Goal: Task Accomplishment & Management: Use online tool/utility

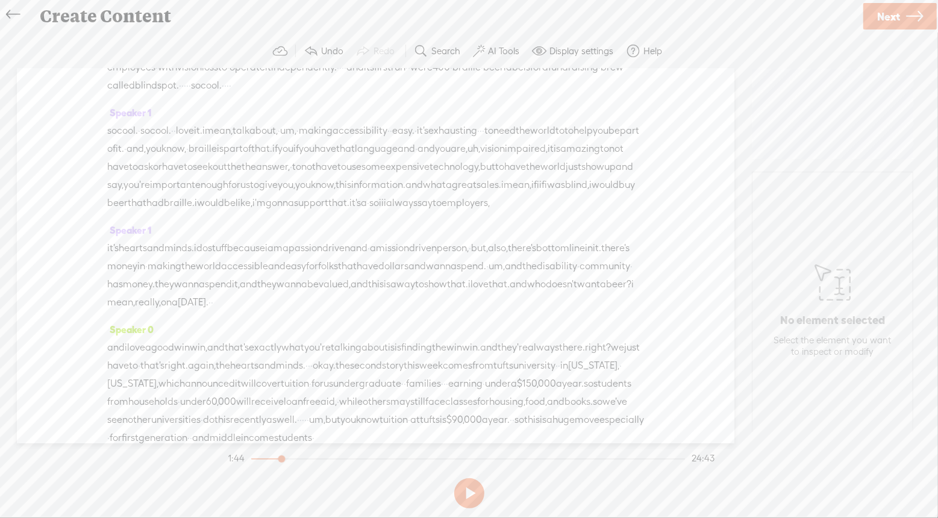
scroll to position [2952, 0]
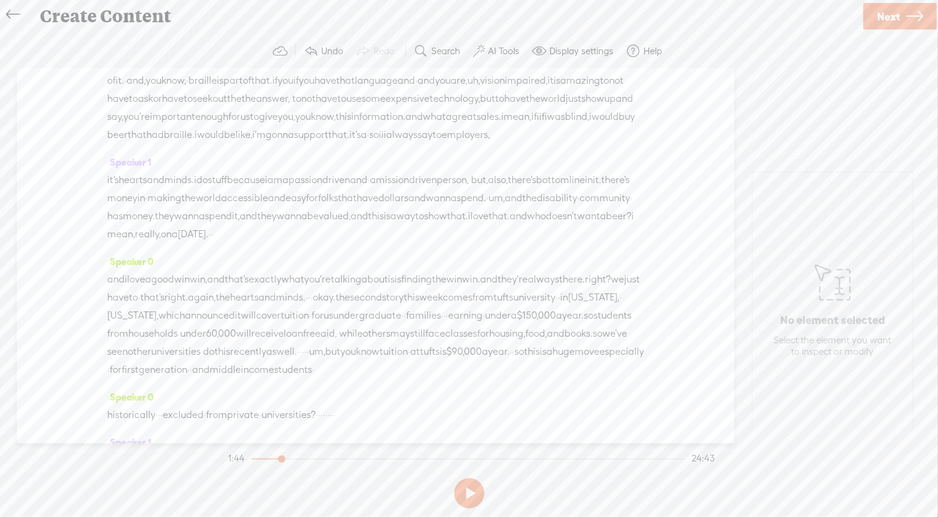
drag, startPoint x: 155, startPoint y: 166, endPoint x: 642, endPoint y: 267, distance: 497.3
click at [642, 267] on div "Speaker 0 [S] · · · · · · · · hi there. i'm bernadette smith, and i'm a keynote…" at bounding box center [375, 256] width 717 height 375
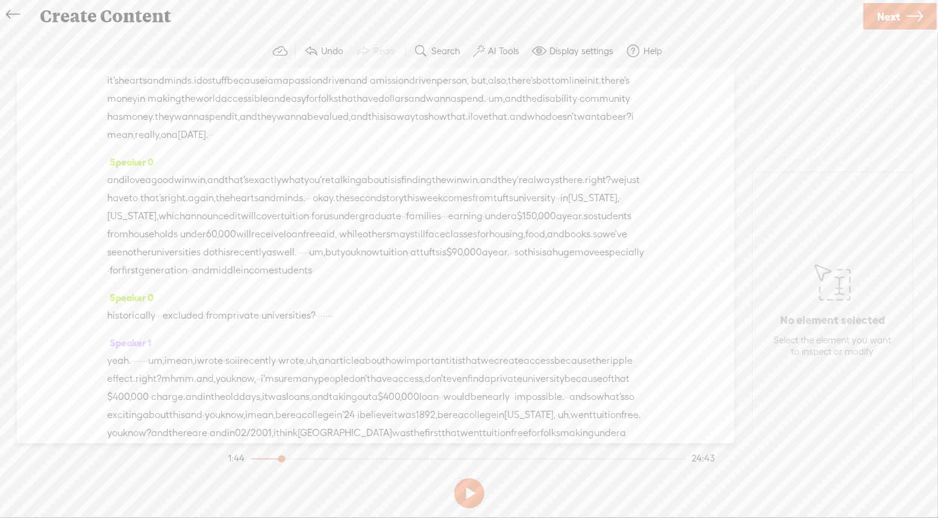
click at [151, 136] on span at bounding box center [148, 138] width 18 height 22
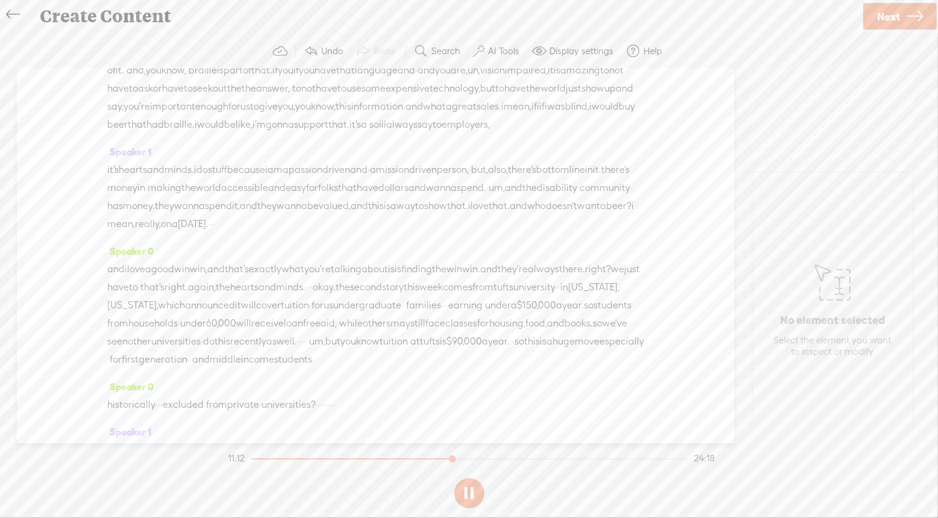
scroll to position [2811, 0]
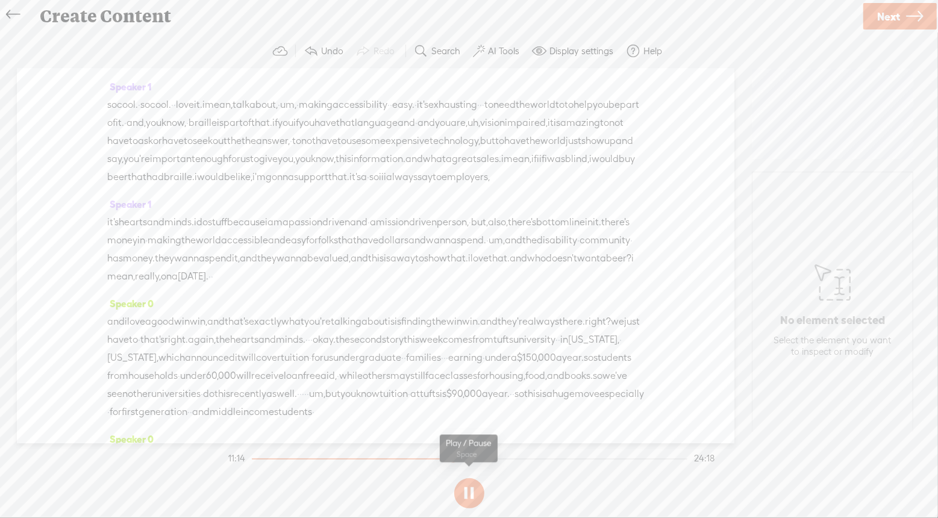
click at [464, 504] on button at bounding box center [469, 493] width 30 height 30
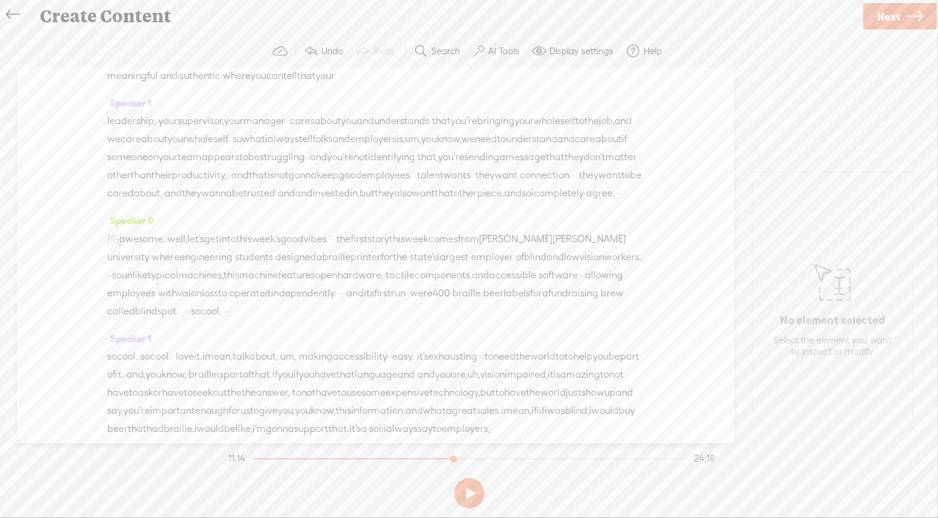
scroll to position [2532, 0]
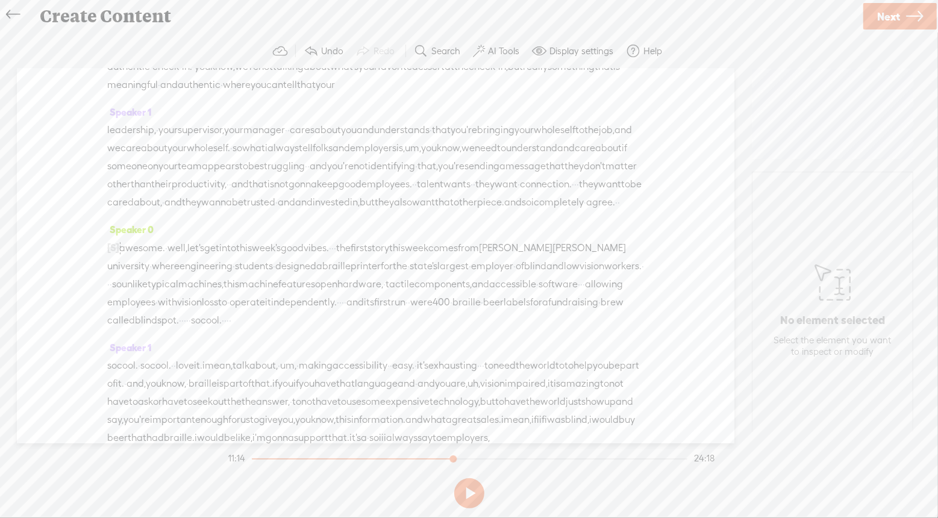
drag, startPoint x: 234, startPoint y: 279, endPoint x: 259, endPoint y: 281, distance: 25.4
drag, startPoint x: 277, startPoint y: 214, endPoint x: 321, endPoint y: 282, distance: 81.0
click at [321, 282] on div "Speaker 0 [S] · · · · · · · · hi there. i'm bernadette smith, and i'm a keynote…" at bounding box center [375, 256] width 717 height 375
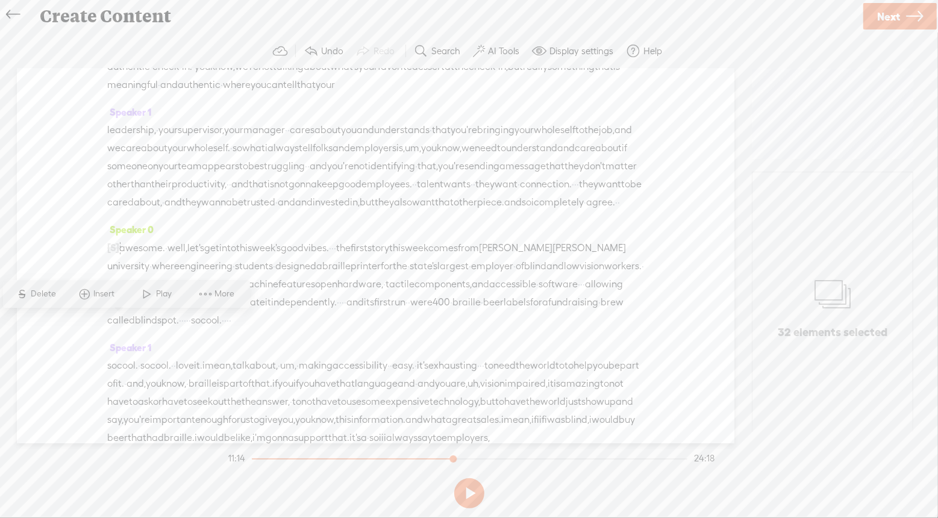
drag, startPoint x: 420, startPoint y: 277, endPoint x: 417, endPoint y: 283, distance: 6.5
click at [86, 241] on div "Speaker 0 [S] · · · · · · · · hi there. i'm bernadette smith, and i'm a keynote…" at bounding box center [375, 256] width 717 height 375
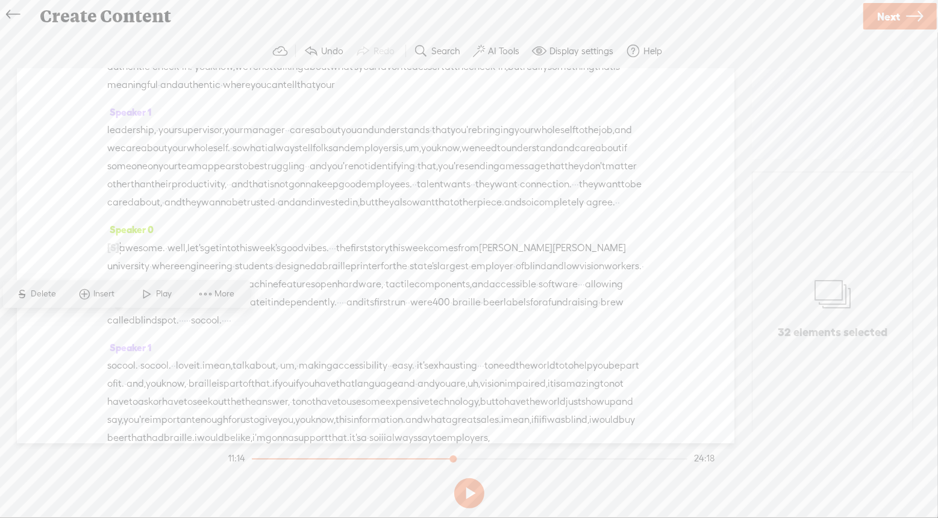
drag, startPoint x: 184, startPoint y: 279, endPoint x: 111, endPoint y: 262, distance: 74.8
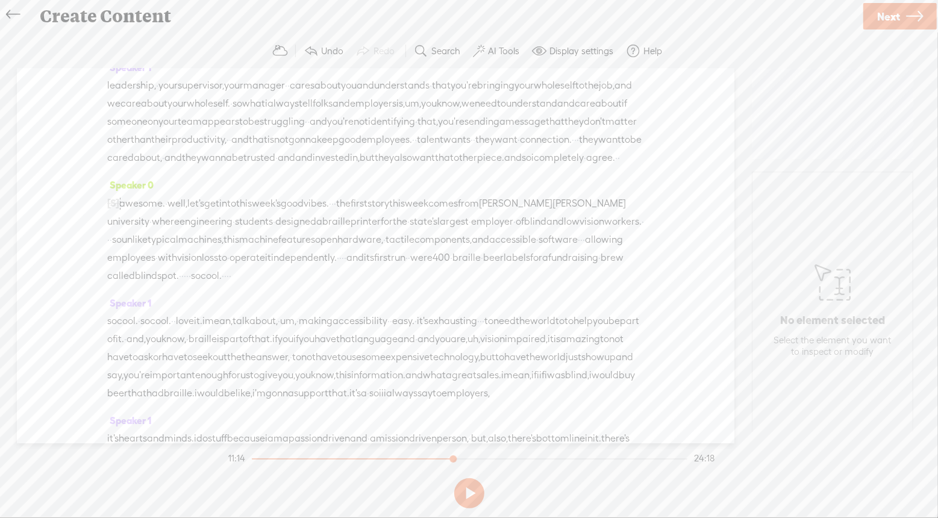
click at [592, 114] on span "Play" at bounding box center [592, 122] width 60 height 22
drag, startPoint x: 596, startPoint y: 151, endPoint x: 590, endPoint y: 209, distance: 58.7
click at [590, 209] on div "Speaker 0 [S] · · · · · · · · hi there. i'm bernadette smith, and i'm a keynote…" at bounding box center [375, 256] width 717 height 375
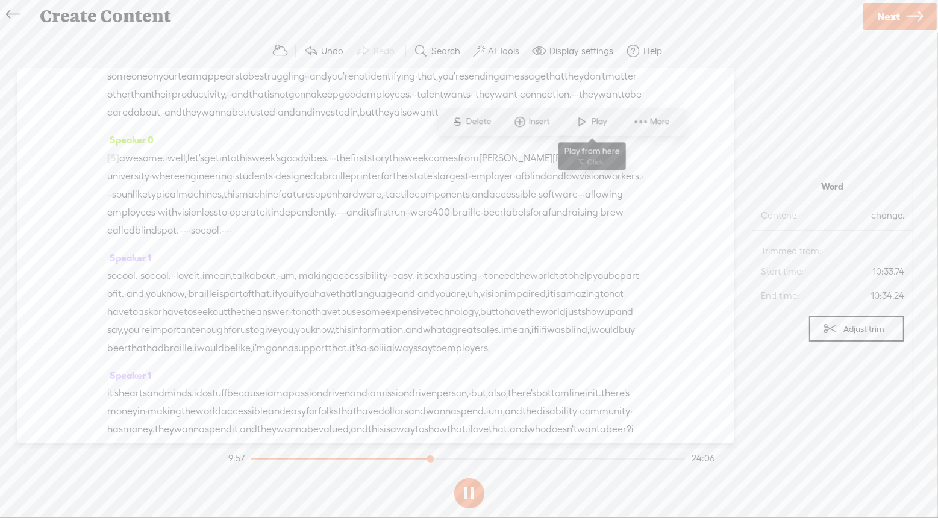
click at [587, 122] on span at bounding box center [582, 122] width 18 height 22
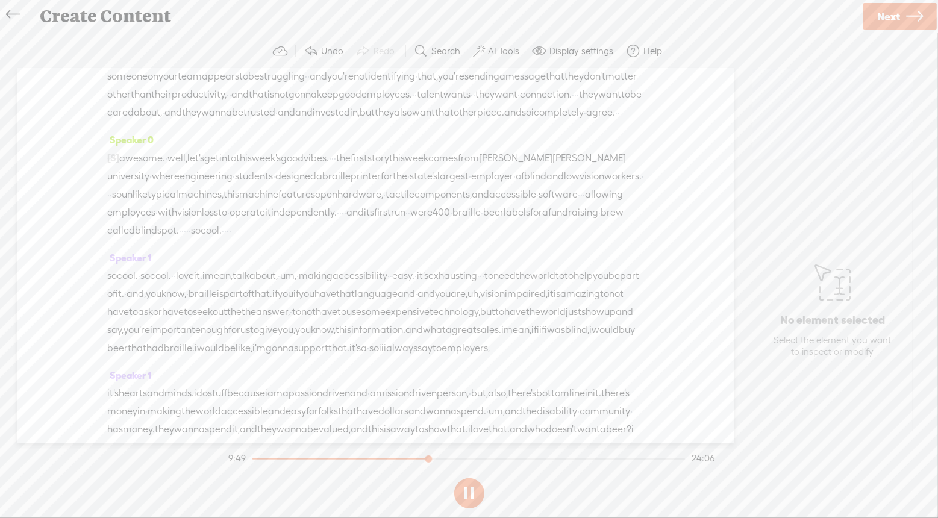
click at [469, 489] on button at bounding box center [469, 493] width 30 height 30
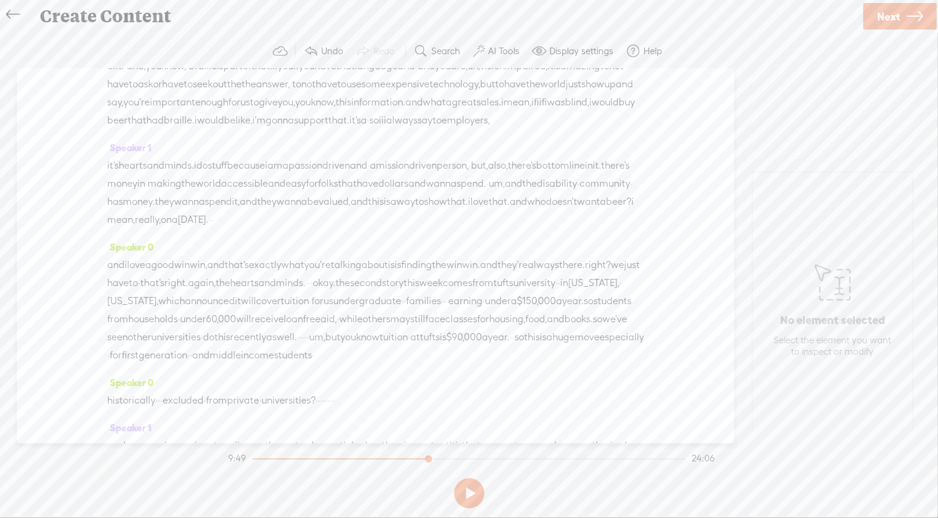
scroll to position [2852, 0]
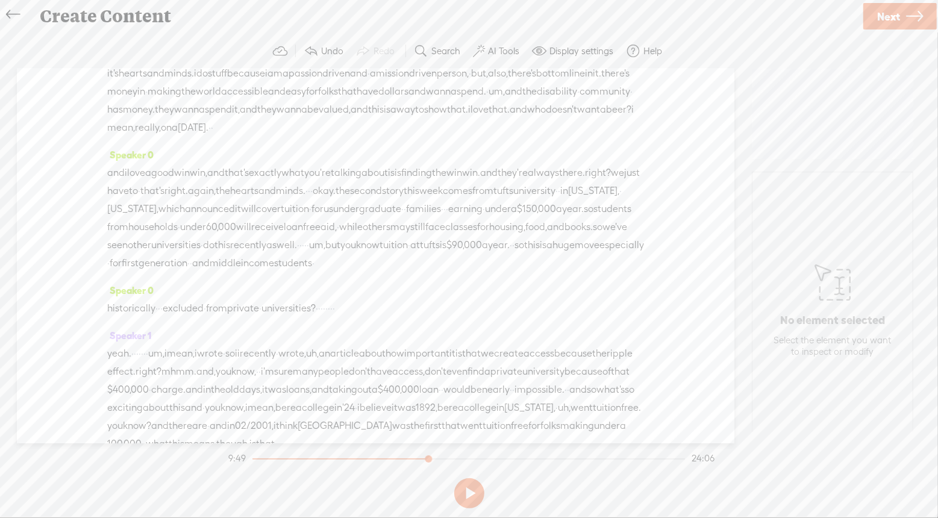
click at [340, 159] on span at bounding box center [345, 156] width 18 height 22
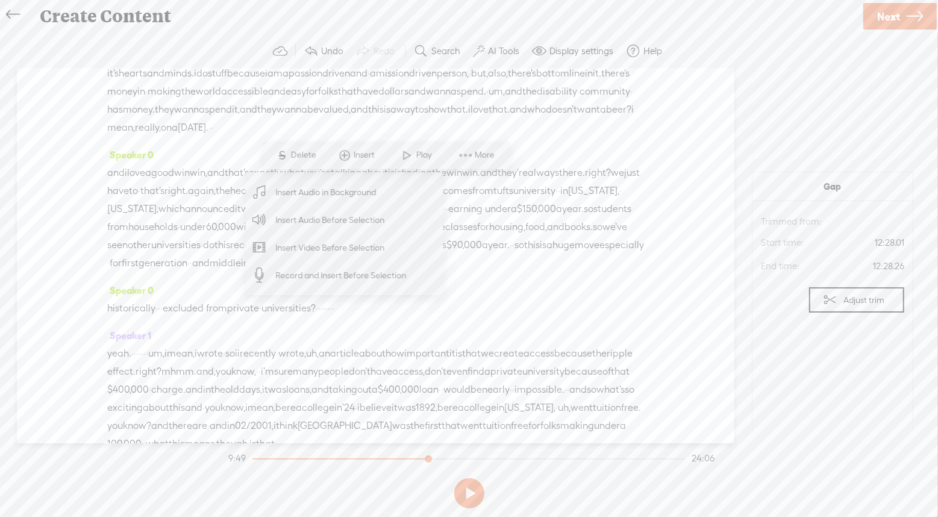
click at [335, 214] on span "Insert Audio Before Selection" at bounding box center [330, 220] width 157 height 27
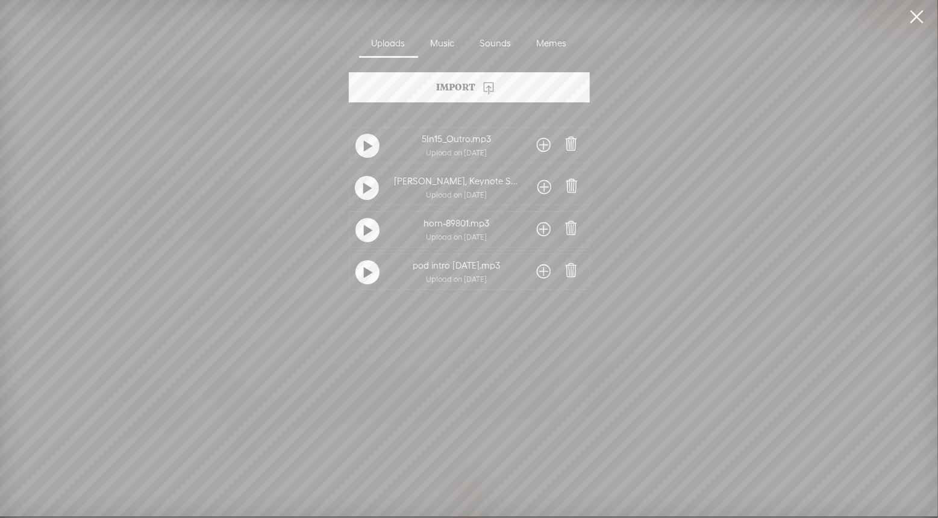
click at [546, 230] on span at bounding box center [544, 229] width 14 height 19
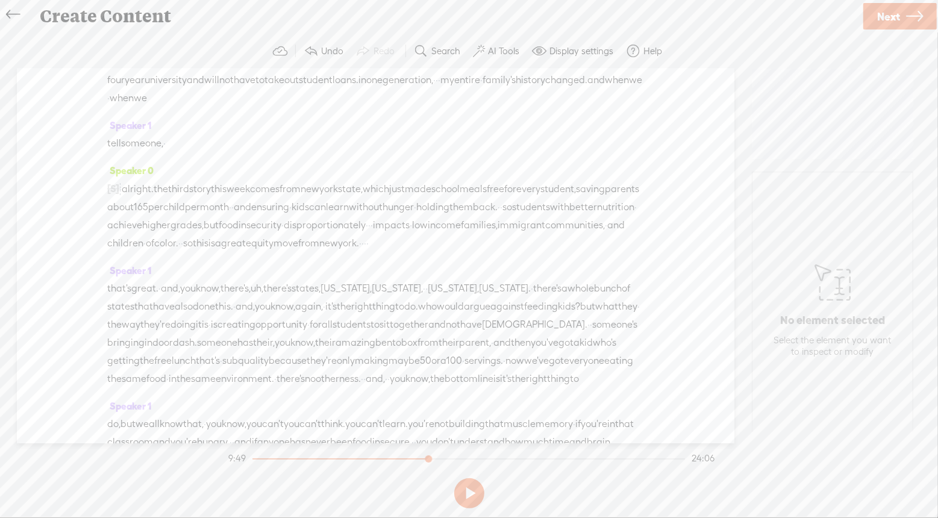
scroll to position [3472, 0]
drag, startPoint x: 428, startPoint y: 190, endPoint x: 454, endPoint y: 201, distance: 28.1
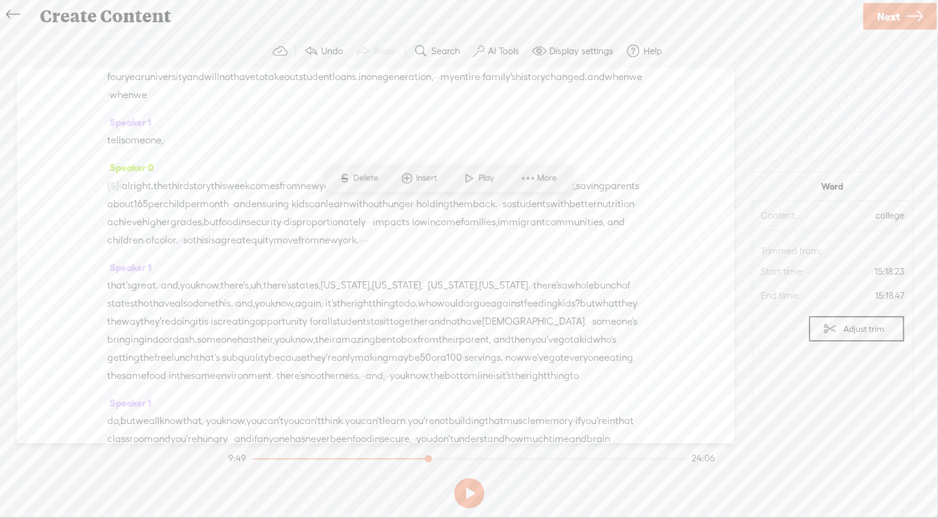
drag, startPoint x: 428, startPoint y: 189, endPoint x: 325, endPoint y: 262, distance: 125.7
click at [325, 262] on div "Speaker 0 [S] · · · · · · · · hi there. i'm bernadette smith, and i'm a keynote…" at bounding box center [375, 256] width 717 height 375
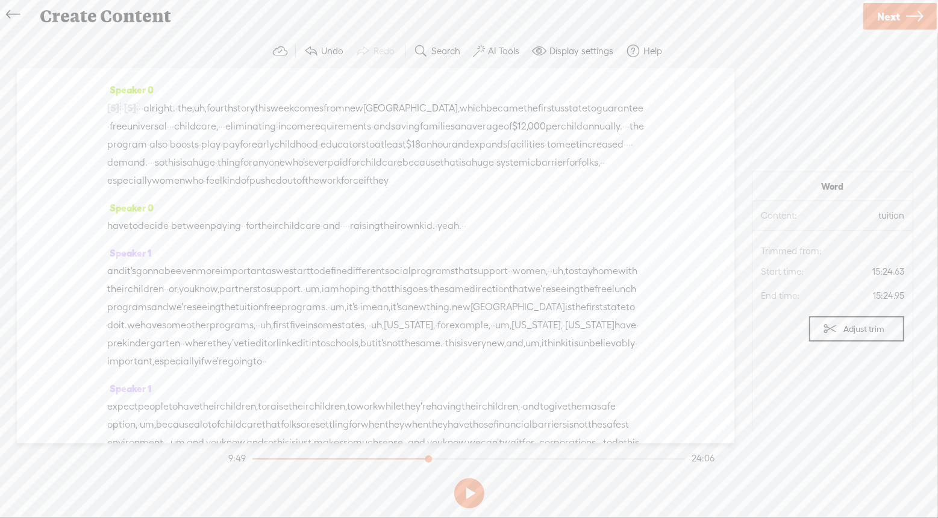
scroll to position [3916, 0]
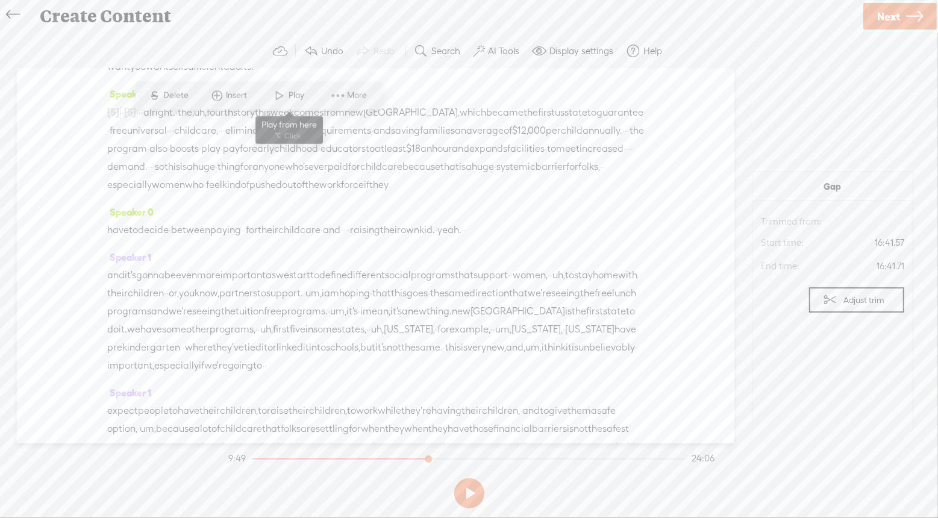
click at [292, 93] on span "Play" at bounding box center [298, 96] width 19 height 12
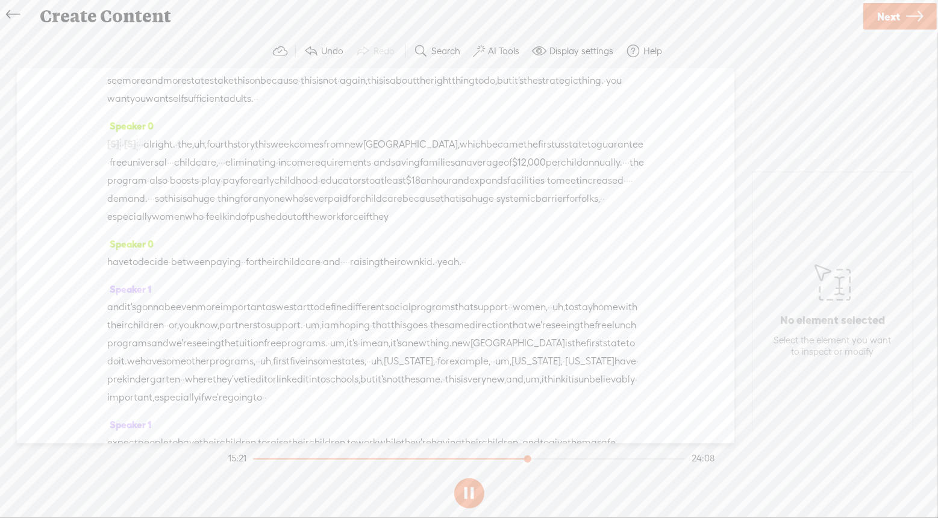
scroll to position [3879, 0]
click at [463, 499] on button at bounding box center [469, 493] width 30 height 30
drag, startPoint x: 190, startPoint y: 161, endPoint x: 185, endPoint y: 211, distance: 50.9
click at [185, 211] on div "Speaker 0 [S] · · · · · · · · hi there. i'm bernadette smith, and i'm a keynote…" at bounding box center [375, 256] width 717 height 375
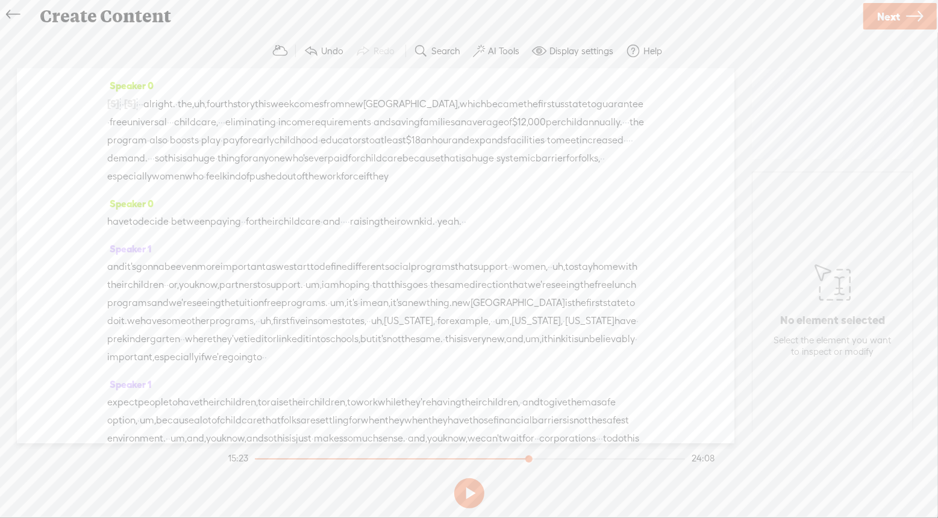
click at [190, 135] on span at bounding box center [185, 133] width 18 height 22
click at [122, 179] on span "Restore" at bounding box center [124, 178] width 32 height 12
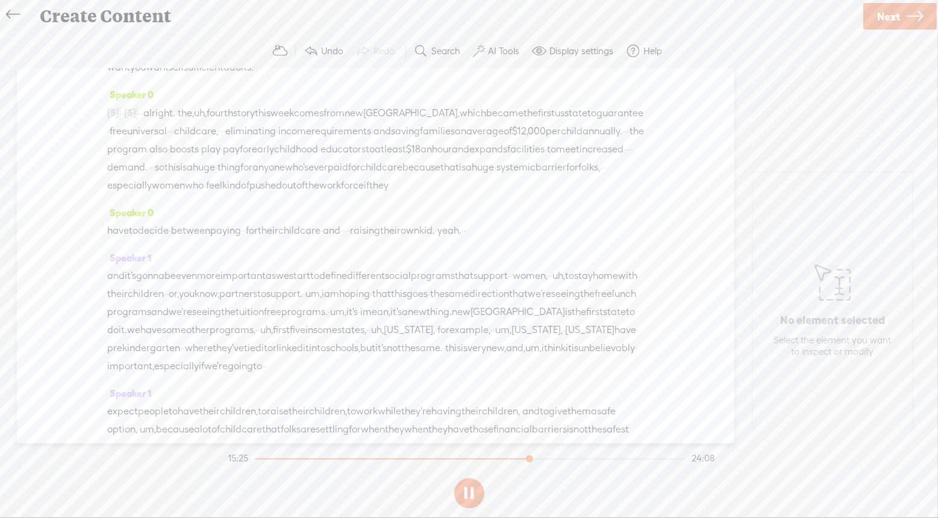
click at [115, 223] on span "Restore" at bounding box center [124, 223] width 32 height 12
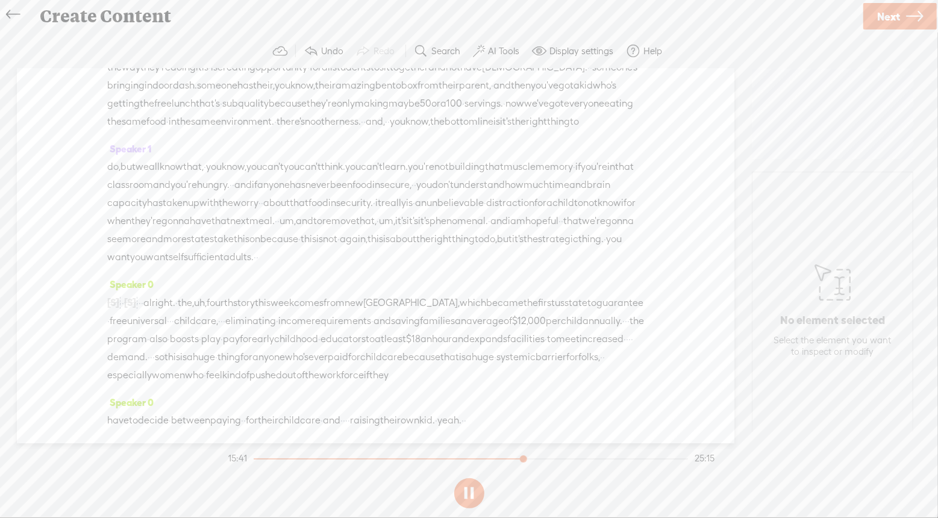
scroll to position [3912, 0]
drag, startPoint x: 263, startPoint y: 161, endPoint x: 278, endPoint y: 325, distance: 163.9
click at [278, 325] on div "Speaker 0 [S] · · · · · · · · hi there. i'm bernadette smith, and i'm a keynote…" at bounding box center [375, 256] width 717 height 375
click at [474, 493] on button at bounding box center [469, 493] width 30 height 30
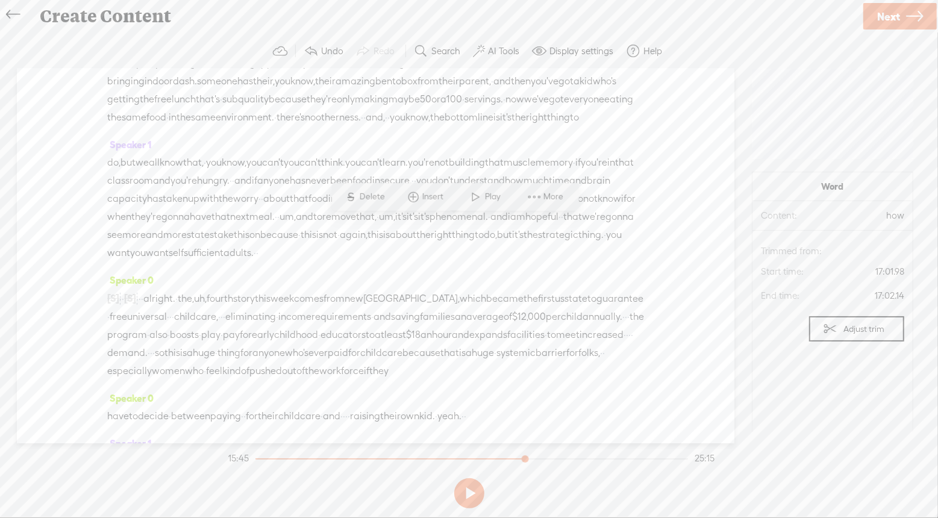
scroll to position [3915, 0]
drag, startPoint x: 190, startPoint y: 126, endPoint x: 274, endPoint y: 376, distance: 263.6
click at [274, 376] on div "Speaker 0 [S] · · · · · · · · hi there. i'm bernadette smith, and i'm a keynote…" at bounding box center [375, 256] width 717 height 375
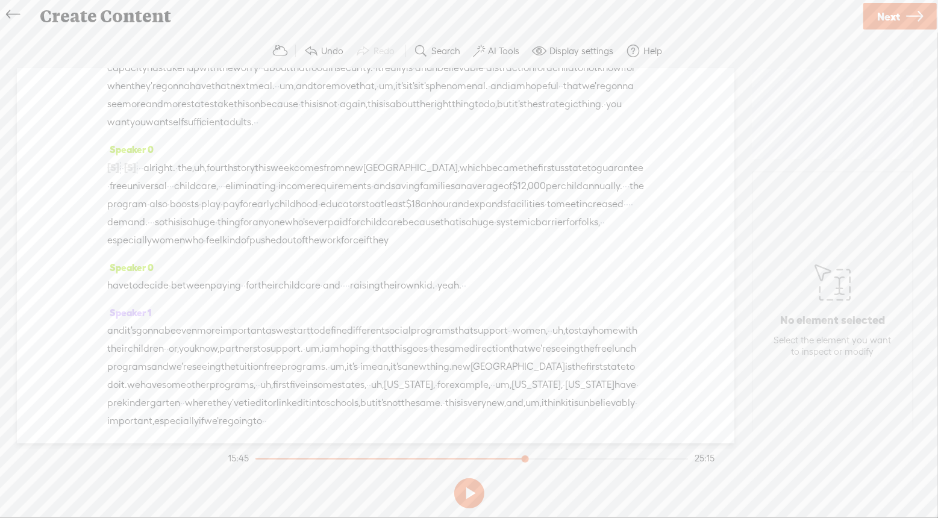
click at [194, 99] on span "Play" at bounding box center [203, 98] width 19 height 12
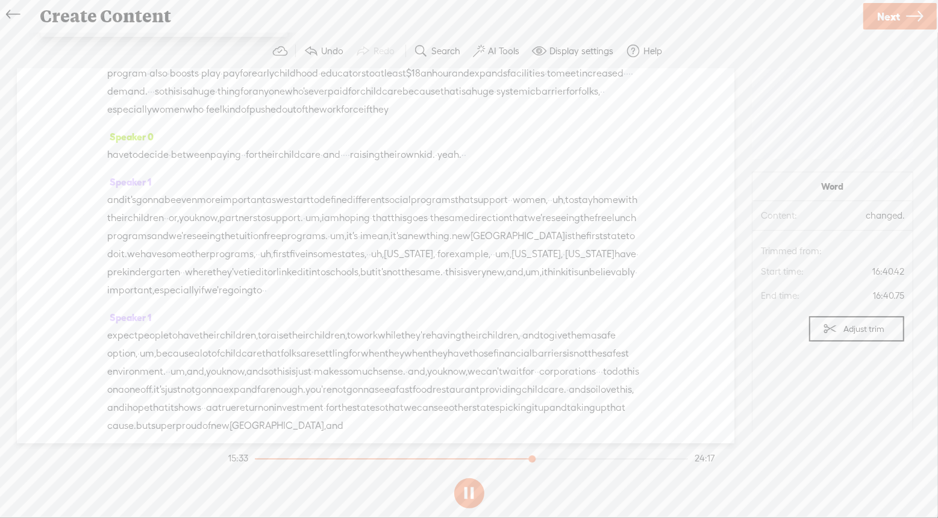
scroll to position [4047, 0]
click at [473, 495] on button at bounding box center [469, 493] width 30 height 30
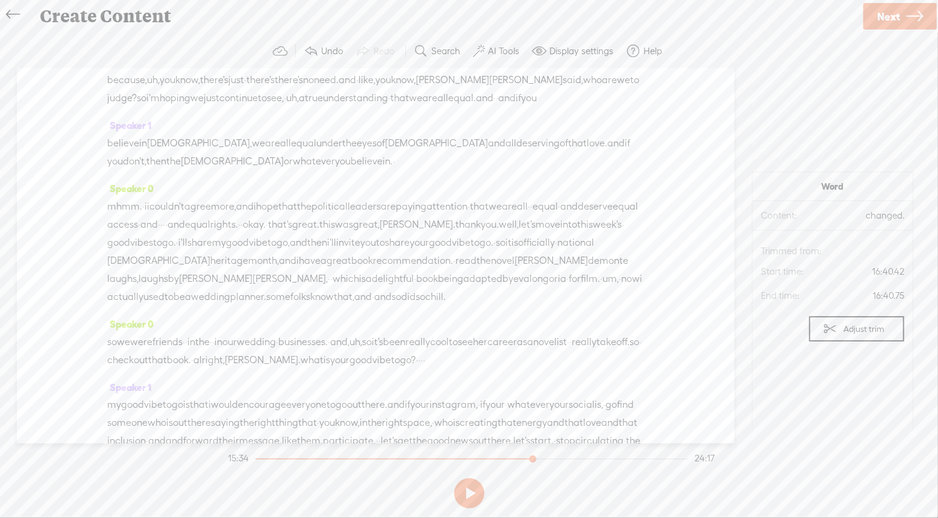
scroll to position [4834, 0]
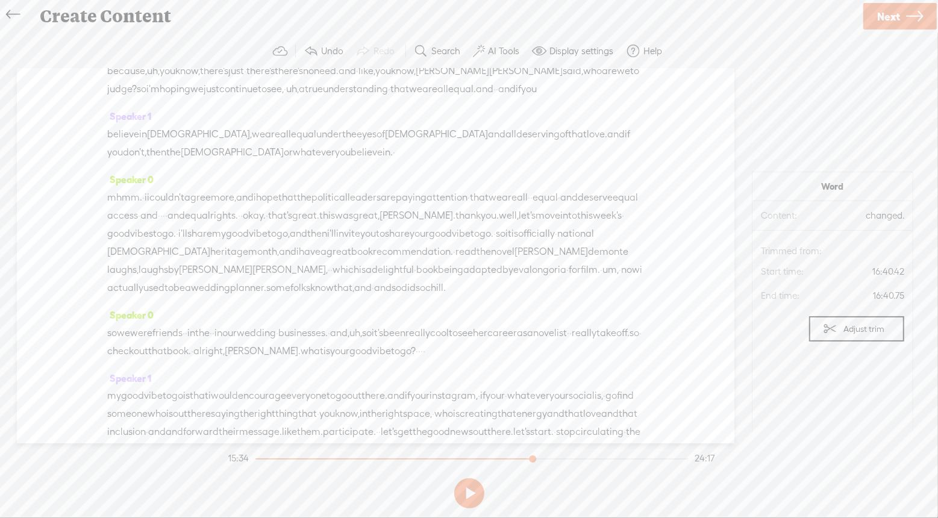
drag, startPoint x: 213, startPoint y: 202, endPoint x: 394, endPoint y: 263, distance: 190.7
click at [394, 263] on div "Speaker 0 [S] · · · · · · · · hi there. i'm bernadette smith, and i'm a keynote…" at bounding box center [375, 256] width 717 height 375
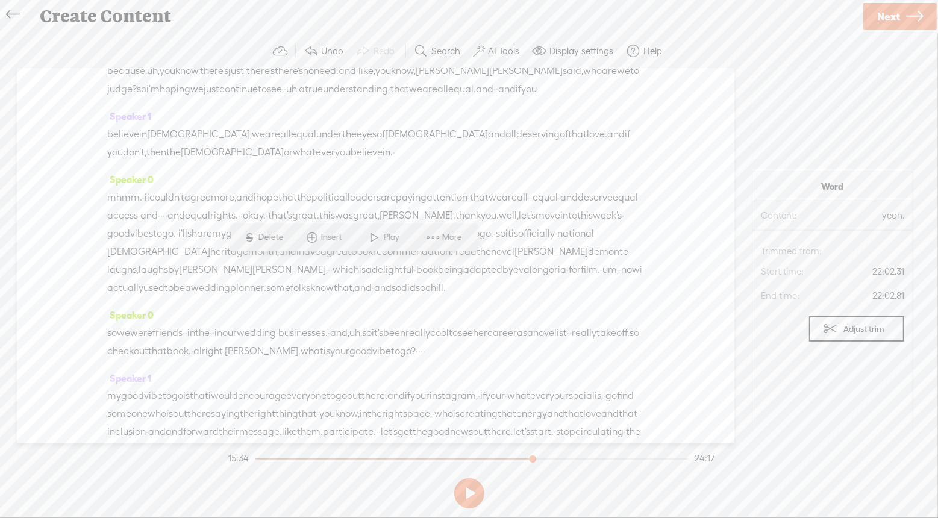
drag, startPoint x: 214, startPoint y: 204, endPoint x: 367, endPoint y: 267, distance: 164.8
click at [367, 267] on div "Speaker 0 [S] · · · · · · · · hi there. i'm bernadette smith, and i'm a keynote…" at bounding box center [375, 256] width 717 height 375
click at [226, 179] on span "Play" at bounding box center [234, 174] width 19 height 12
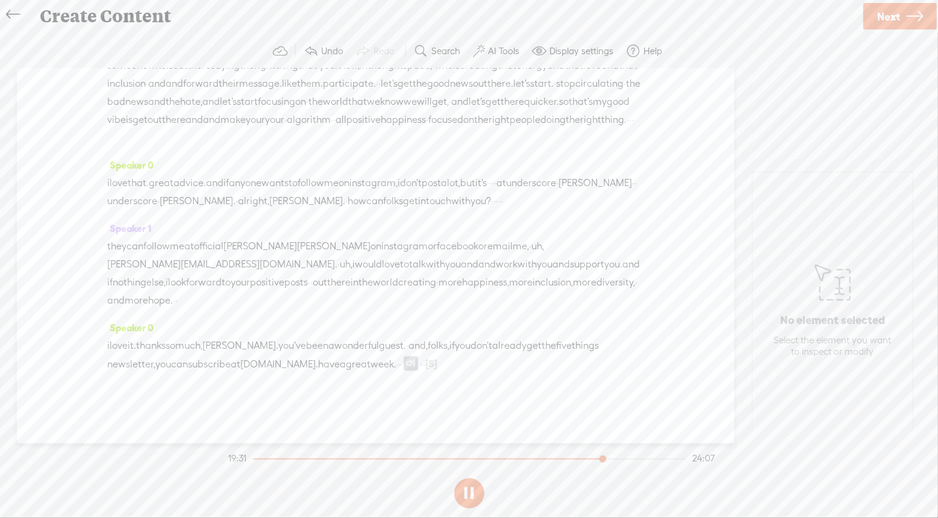
scroll to position [5485, 0]
click at [470, 490] on button at bounding box center [469, 493] width 30 height 30
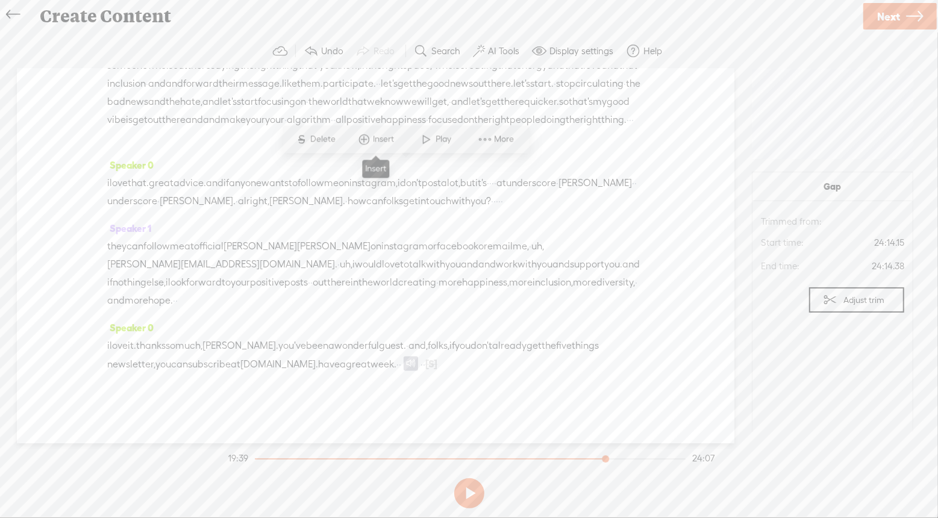
click at [383, 142] on span "Insert" at bounding box center [385, 140] width 24 height 12
click at [364, 176] on span "Insert Audio in Background" at bounding box center [367, 171] width 148 height 27
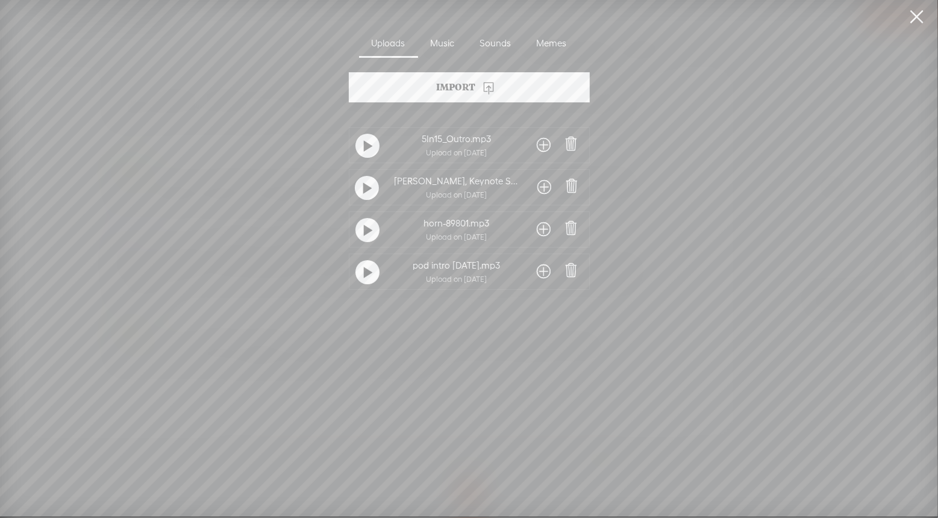
click at [914, 15] on link at bounding box center [917, 17] width 30 height 34
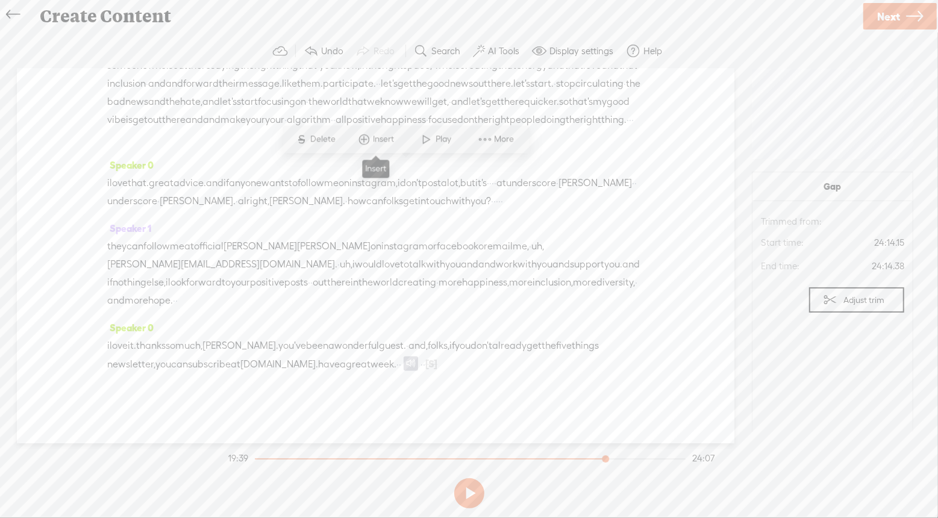
click at [380, 142] on span "Insert" at bounding box center [385, 140] width 24 height 12
click at [380, 201] on span "Insert Audio Before Selection" at bounding box center [371, 199] width 157 height 27
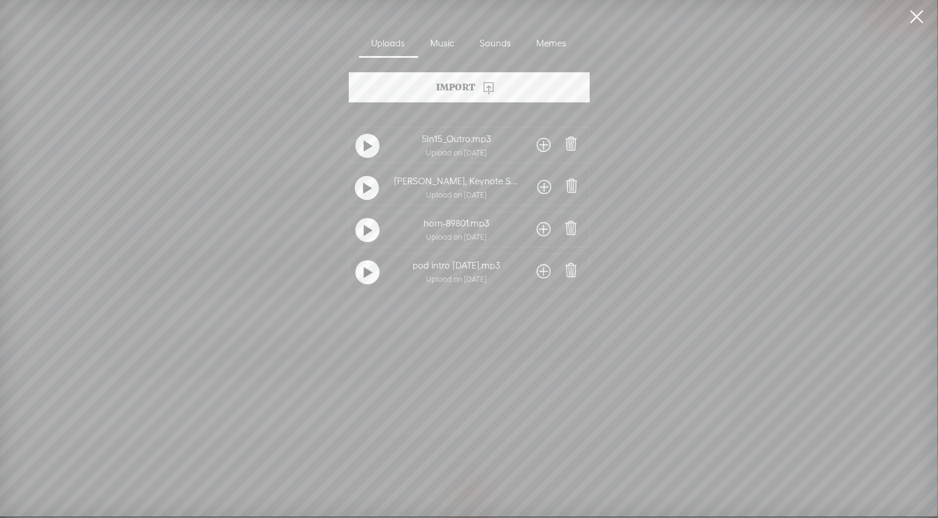
click at [539, 228] on span at bounding box center [544, 229] width 14 height 19
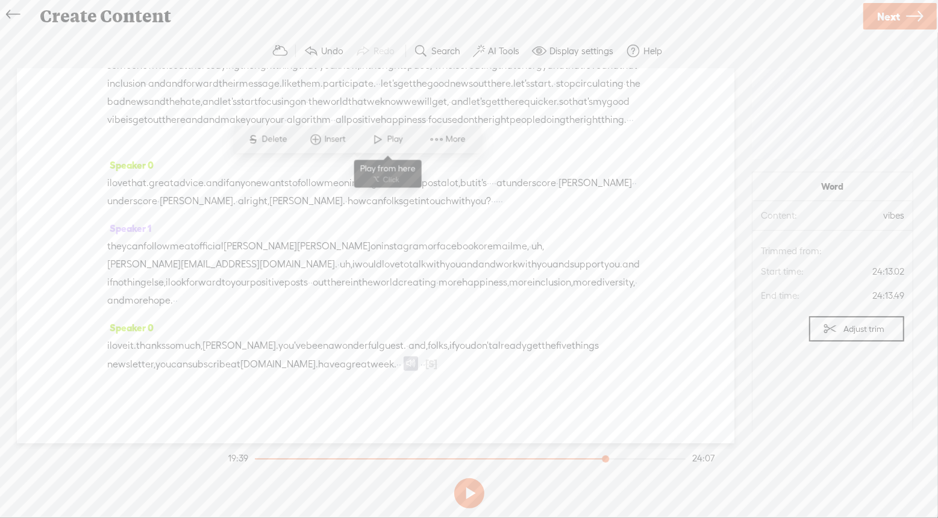
click at [395, 136] on span "Play" at bounding box center [396, 140] width 19 height 12
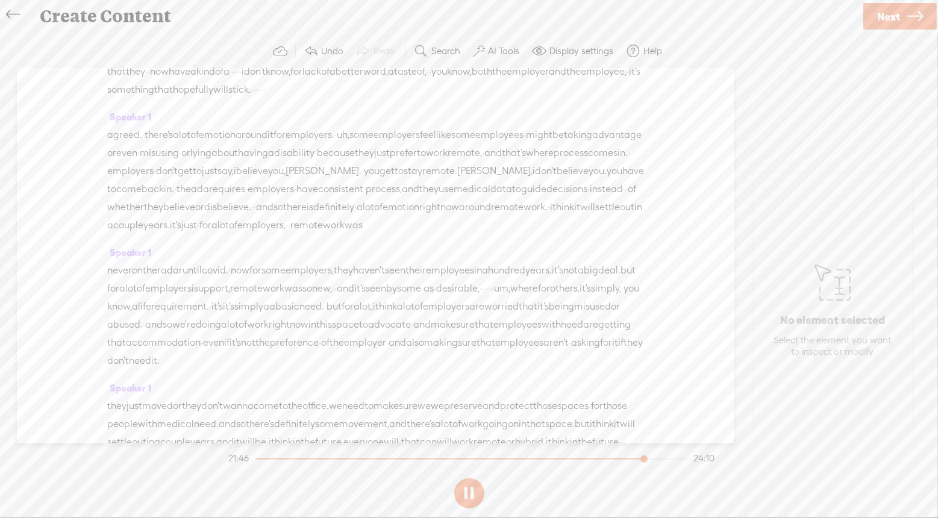
scroll to position [1160, 0]
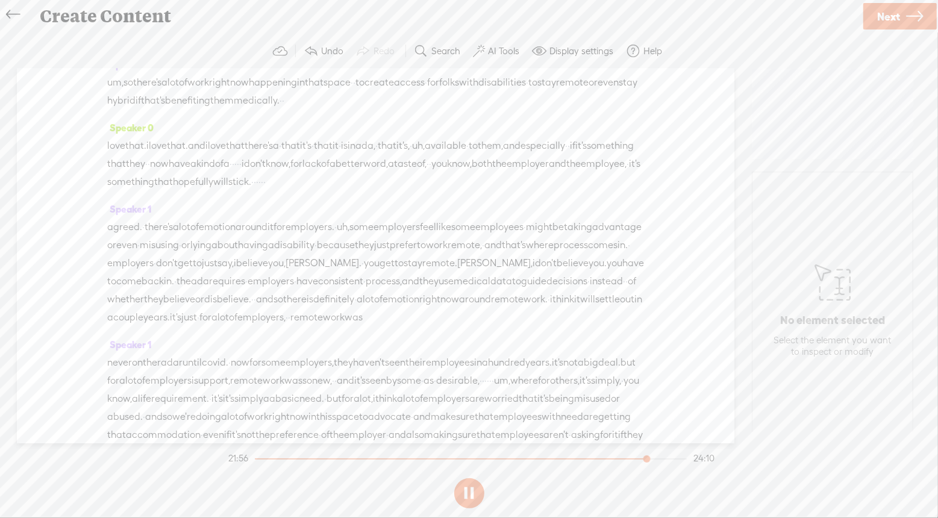
click at [897, 19] on span "Next" at bounding box center [888, 16] width 23 height 31
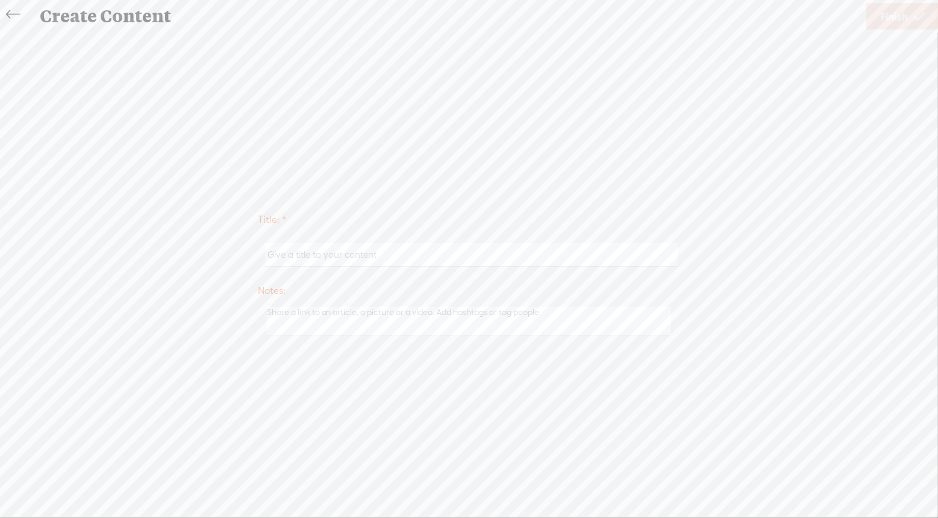
click at [396, 258] on input "text" at bounding box center [471, 254] width 413 height 23
type input "5 Things in 15 Minutes: Grounding"
click at [890, 23] on span "Finish" at bounding box center [894, 16] width 28 height 31
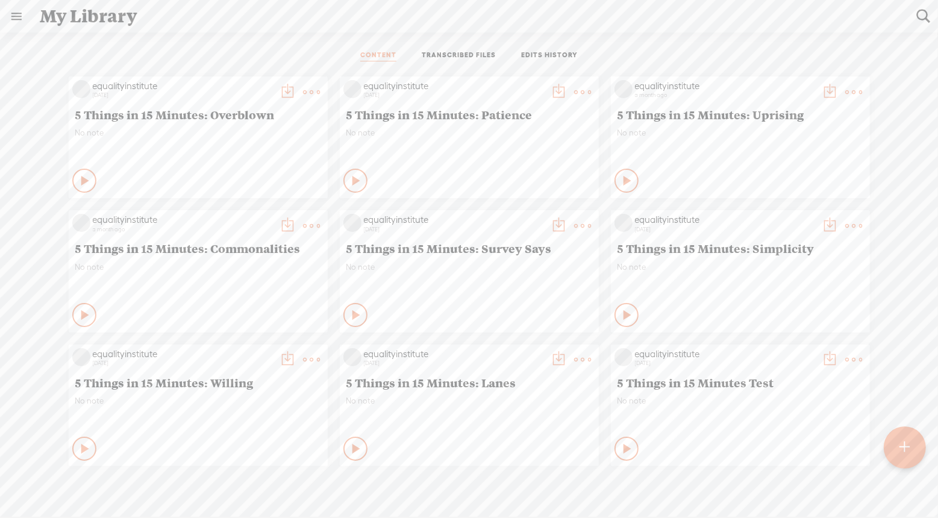
click at [459, 55] on link "TRANSCRIBED FILES" at bounding box center [459, 56] width 74 height 11
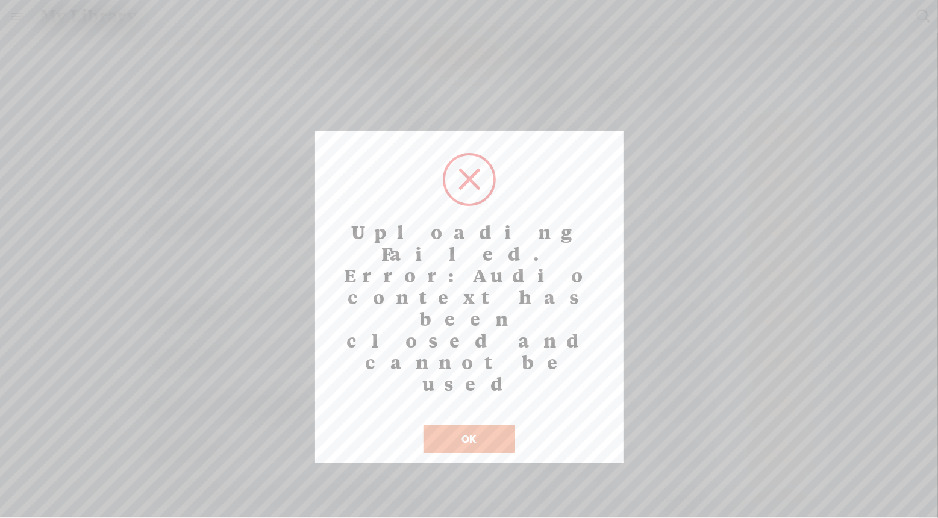
click at [480, 425] on button "OK" at bounding box center [469, 439] width 92 height 28
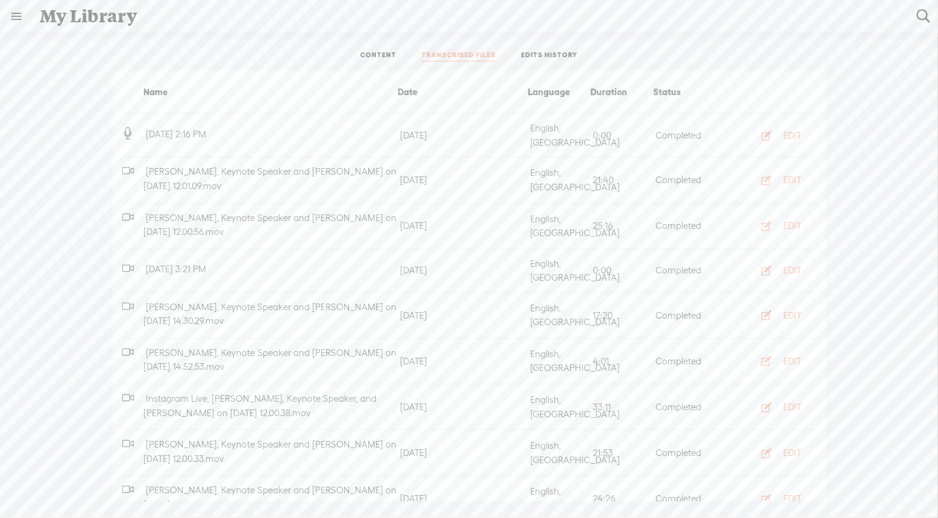
click at [370, 59] on link "CONTENT" at bounding box center [378, 56] width 36 height 11
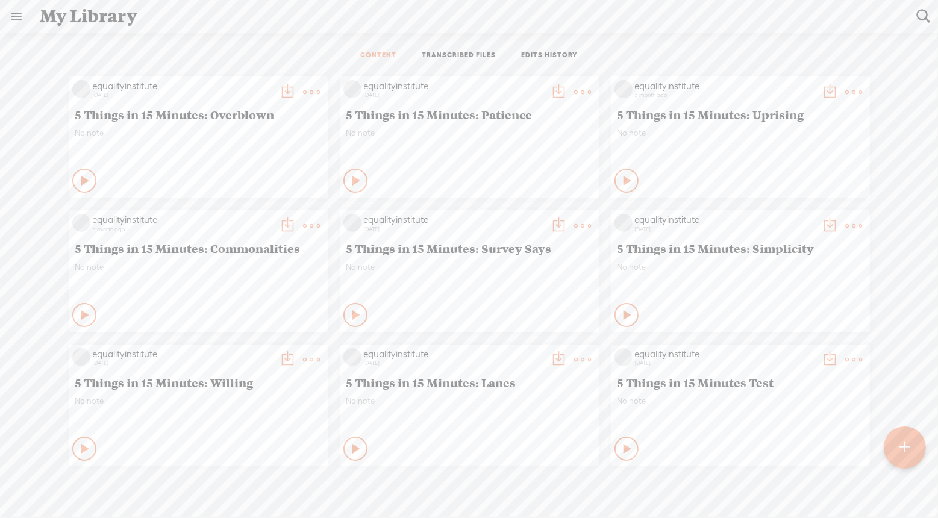
click at [449, 52] on link "TRANSCRIBED FILES" at bounding box center [459, 56] width 74 height 11
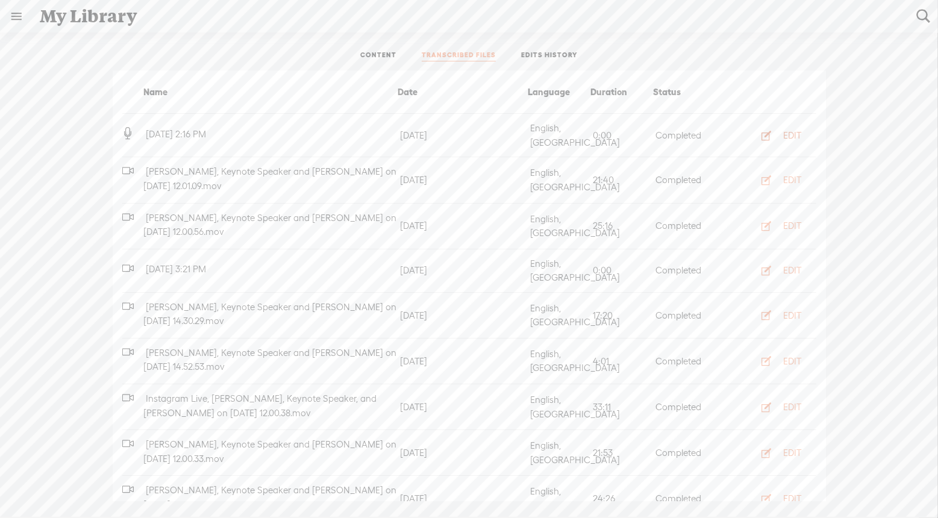
click at [786, 134] on div "EDIT" at bounding box center [793, 136] width 18 height 12
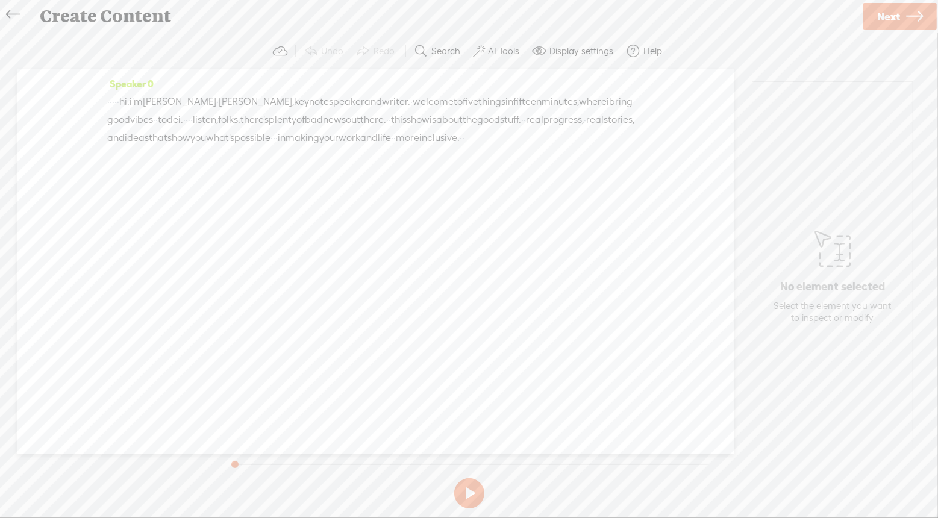
click at [10, 13] on icon at bounding box center [13, 14] width 14 height 27
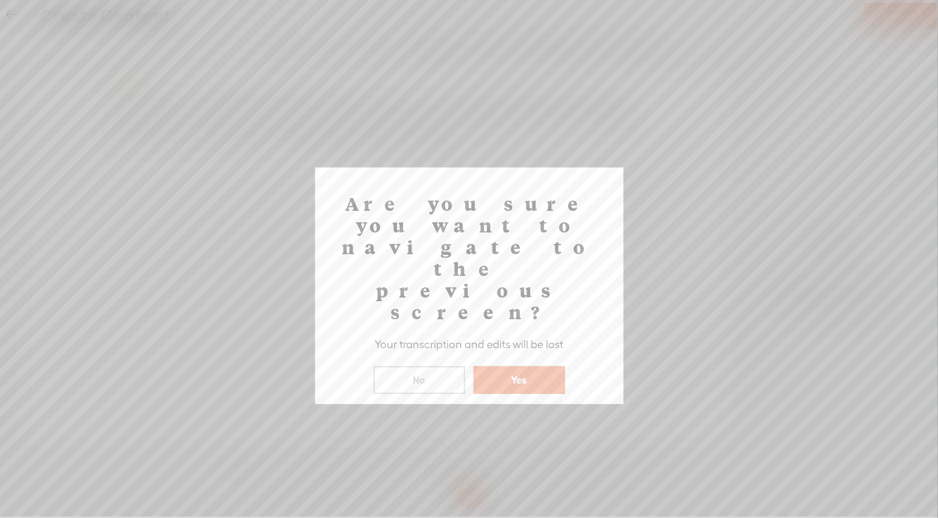
click at [522, 366] on button "Yes" at bounding box center [519, 380] width 92 height 28
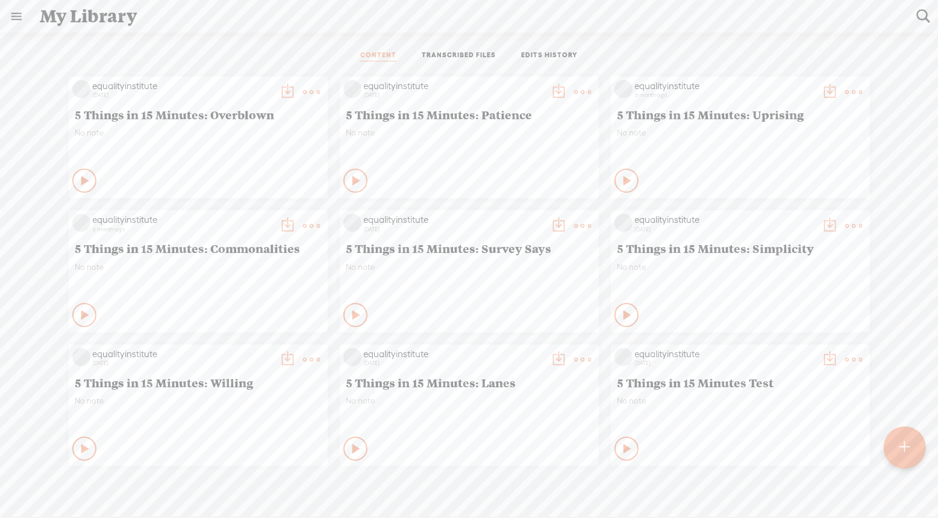
click at [458, 59] on link "TRANSCRIBED FILES" at bounding box center [459, 56] width 74 height 11
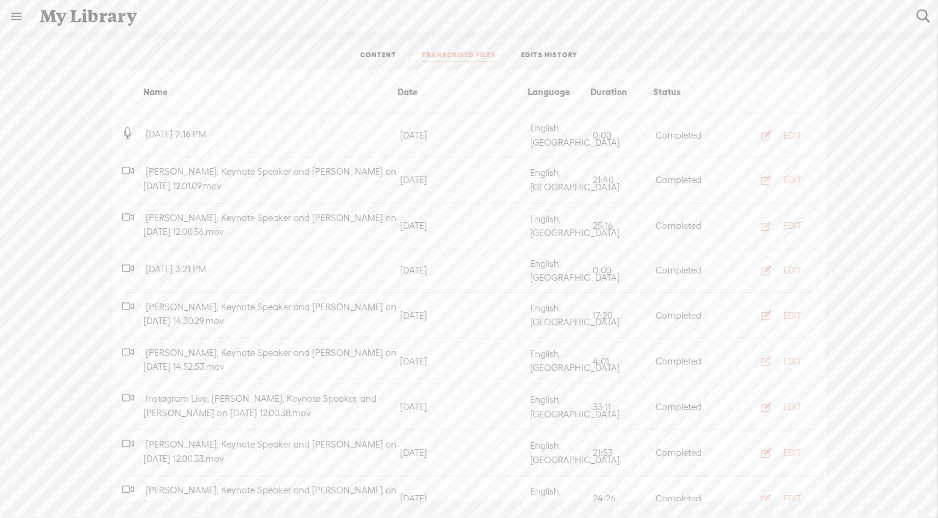
click at [569, 54] on link "EDITS HISTORY" at bounding box center [549, 56] width 57 height 11
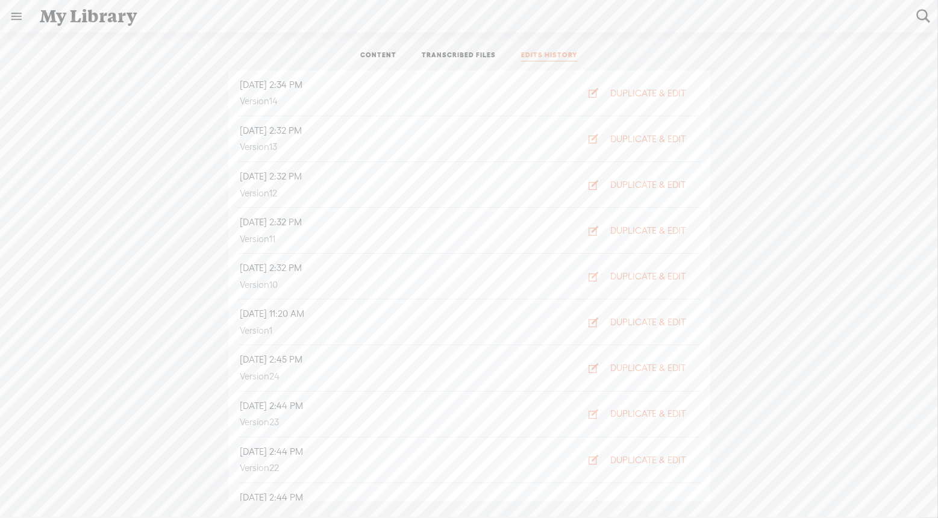
click at [373, 55] on link "CONTENT" at bounding box center [378, 56] width 36 height 11
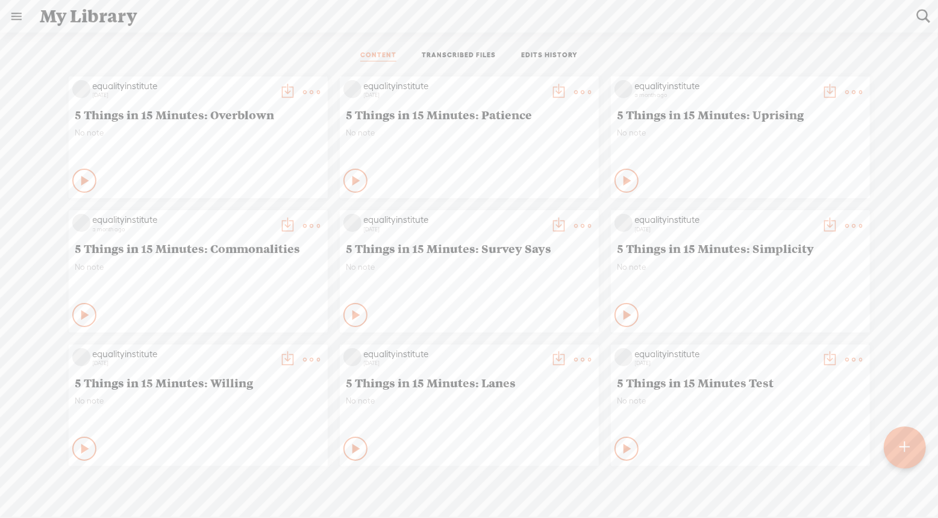
click at [907, 448] on t at bounding box center [905, 447] width 10 height 27
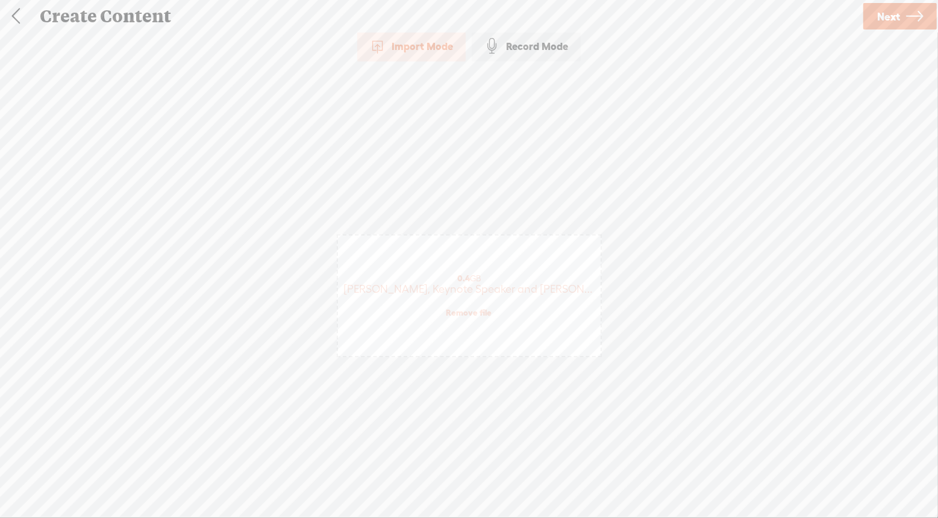
click at [900, 19] on link "Next" at bounding box center [899, 16] width 73 height 27
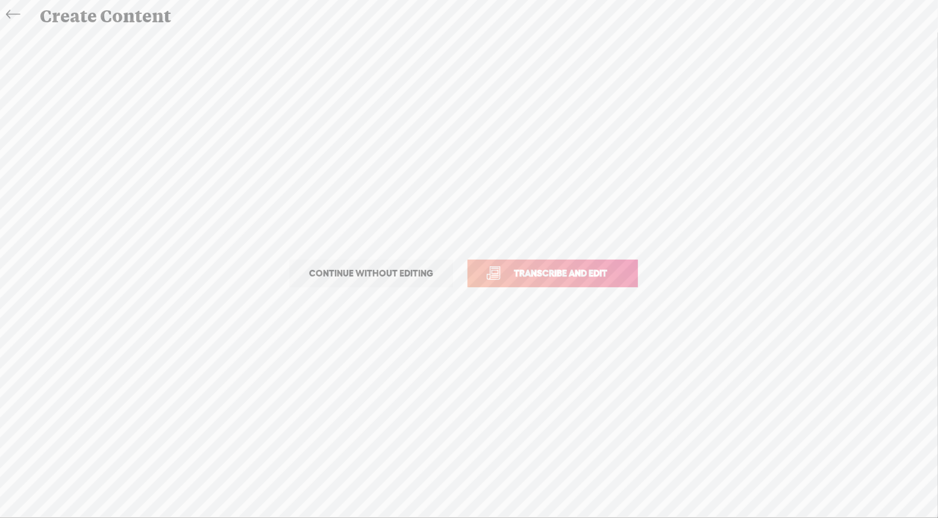
click at [587, 274] on span "Transcribe and edit" at bounding box center [560, 273] width 119 height 14
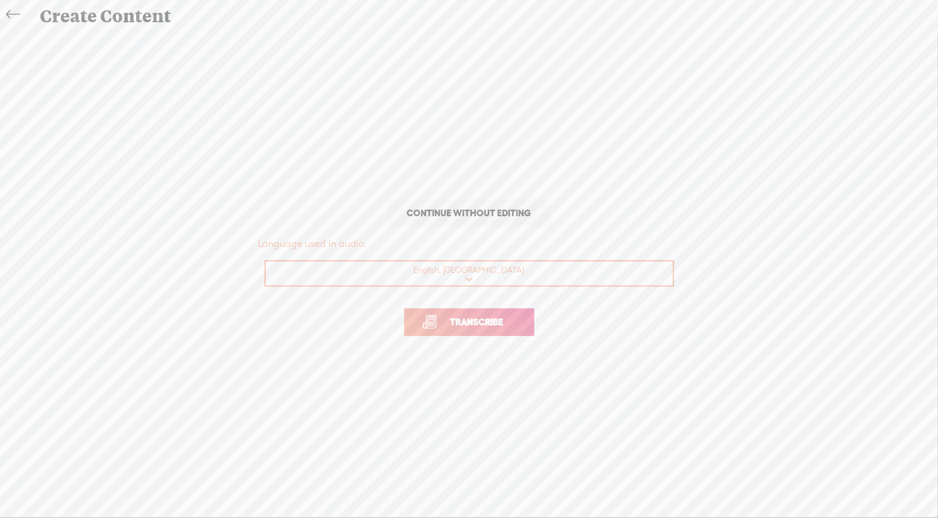
click at [505, 324] on span "Transcribe" at bounding box center [477, 322] width 78 height 14
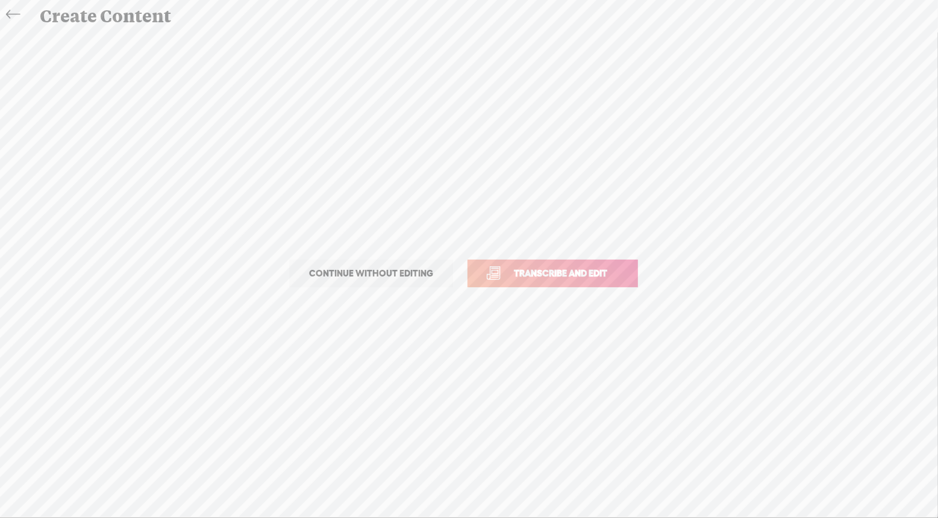
click at [10, 16] on icon at bounding box center [13, 14] width 14 height 27
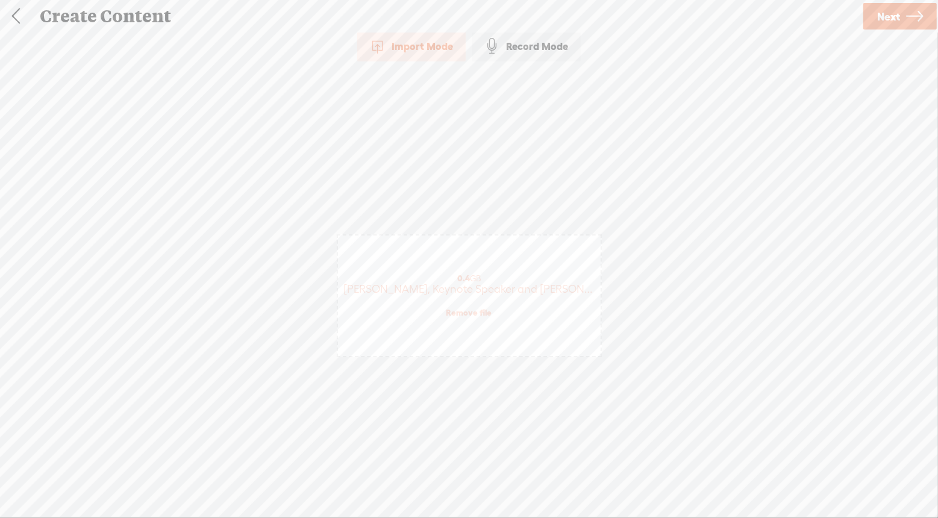
click at [17, 17] on link at bounding box center [16, 16] width 30 height 31
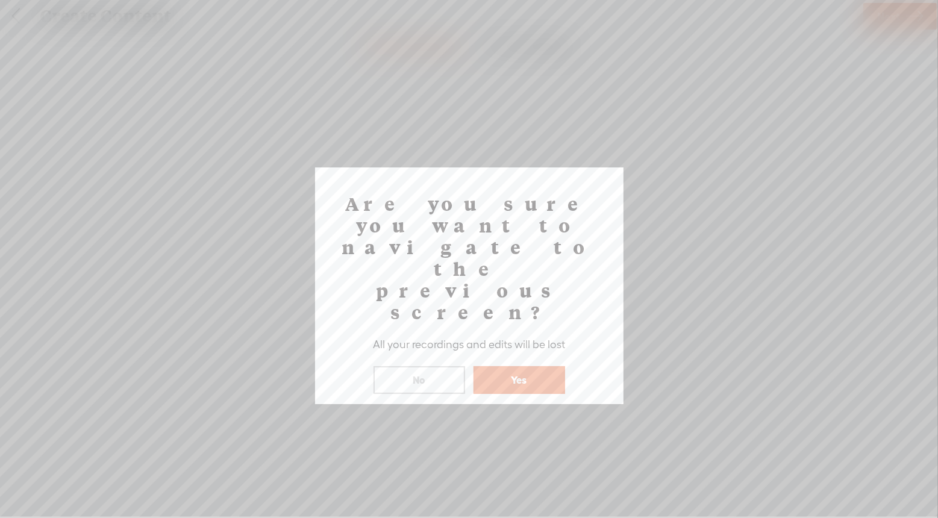
click at [525, 366] on button "Yes" at bounding box center [519, 380] width 92 height 28
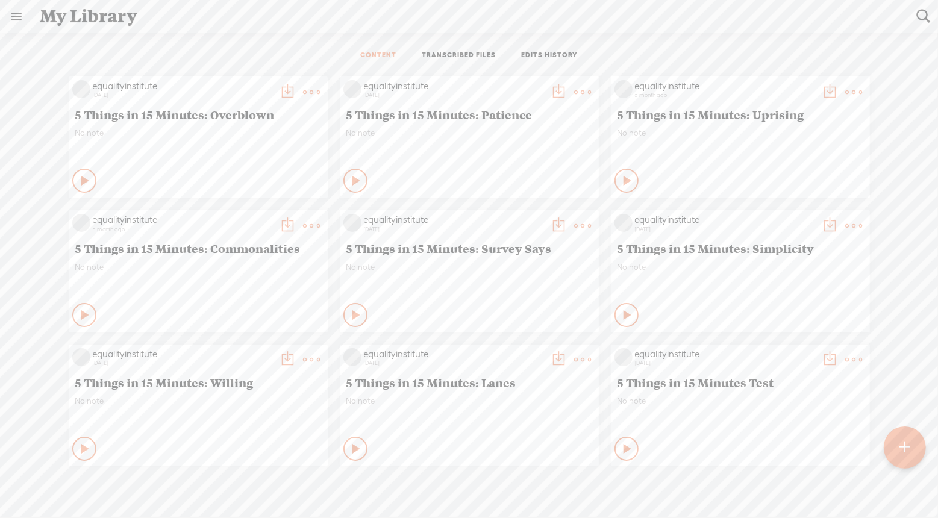
click at [454, 57] on link "TRANSCRIBED FILES" at bounding box center [459, 56] width 74 height 11
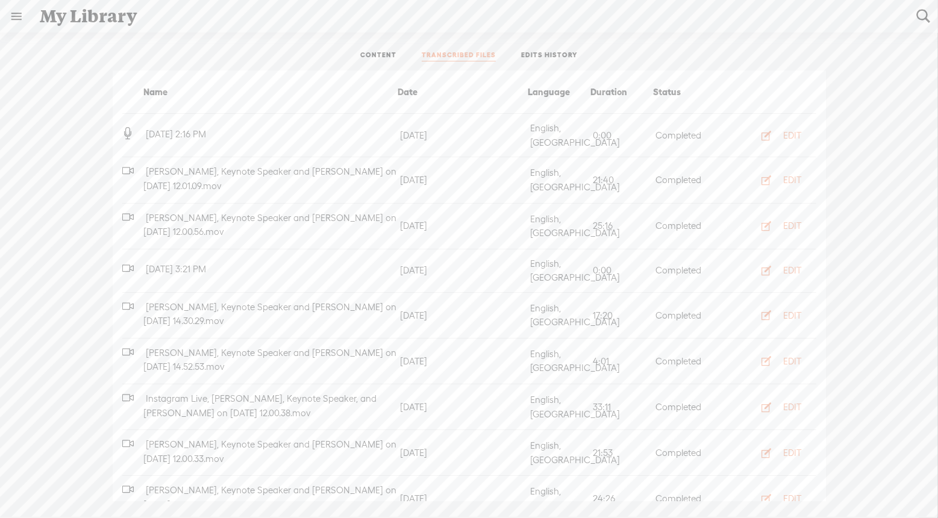
click at [393, 57] on link "CONTENT" at bounding box center [378, 56] width 36 height 11
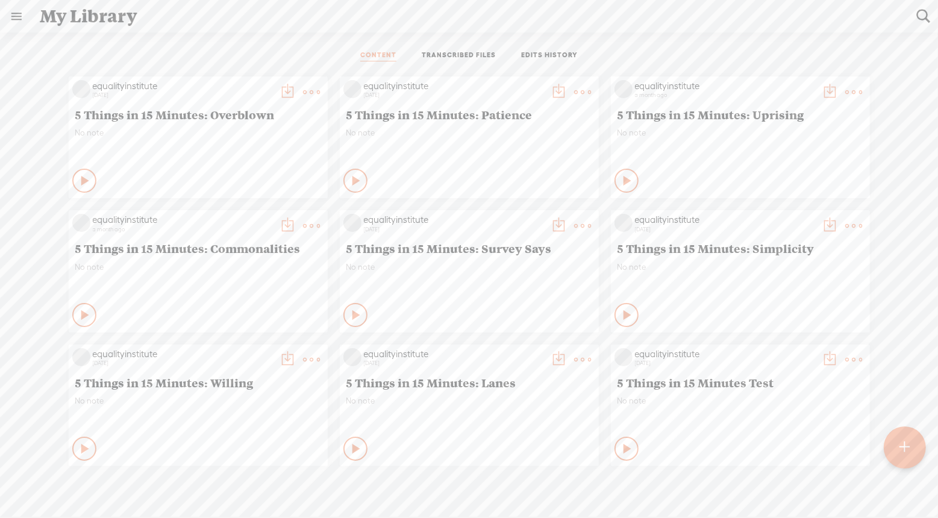
scroll to position [10, 0]
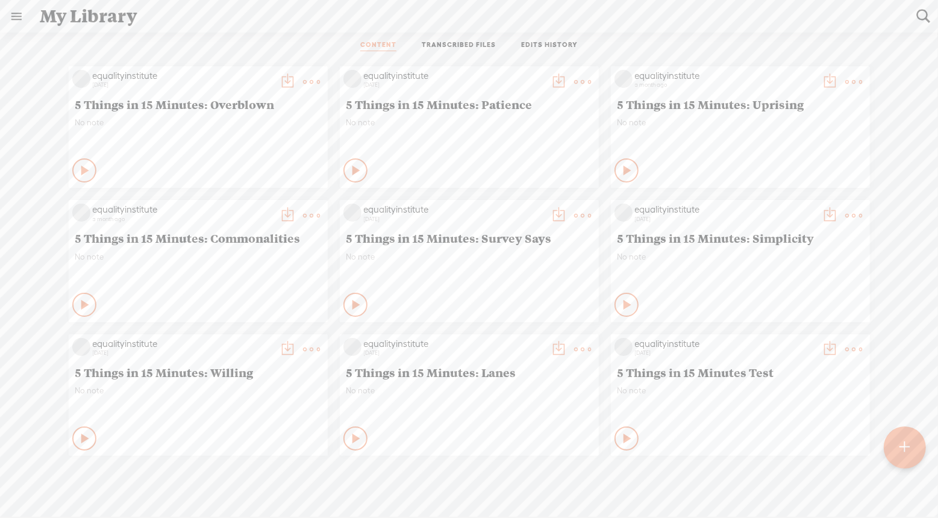
click at [13, 18] on link at bounding box center [16, 16] width 31 height 31
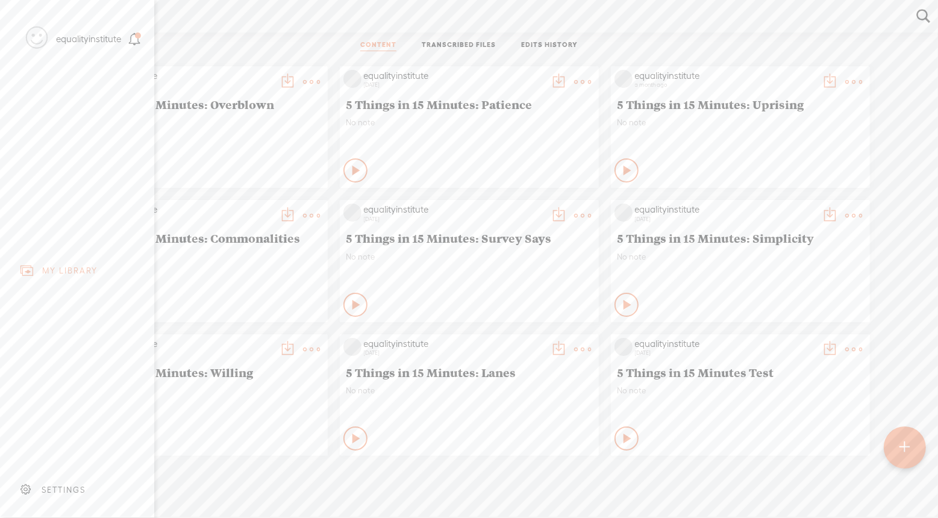
click at [69, 273] on div "MY LIBRARY" at bounding box center [69, 271] width 55 height 10
click at [243, 43] on body "You have 153 minutes of transcription remaining. Upgrade to increase your limit…" at bounding box center [469, 258] width 938 height 517
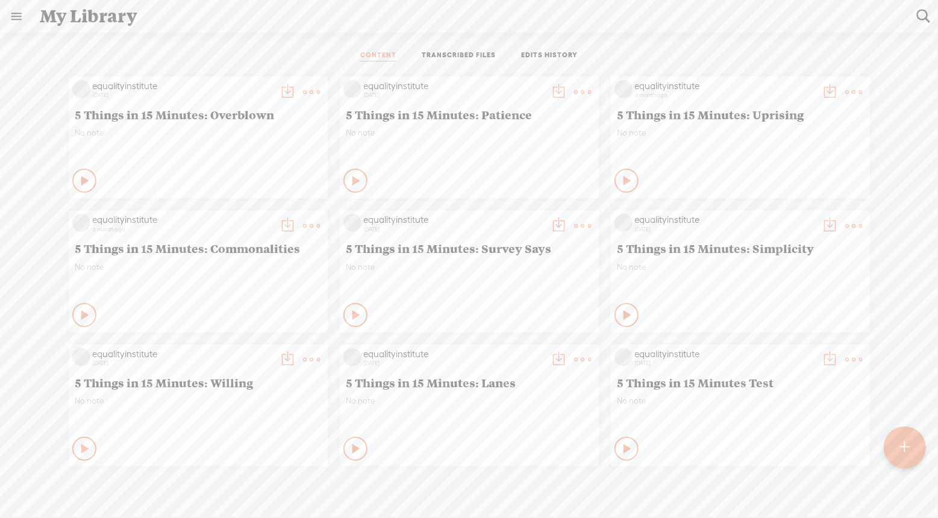
click at [475, 55] on link "TRANSCRIBED FILES" at bounding box center [459, 56] width 74 height 11
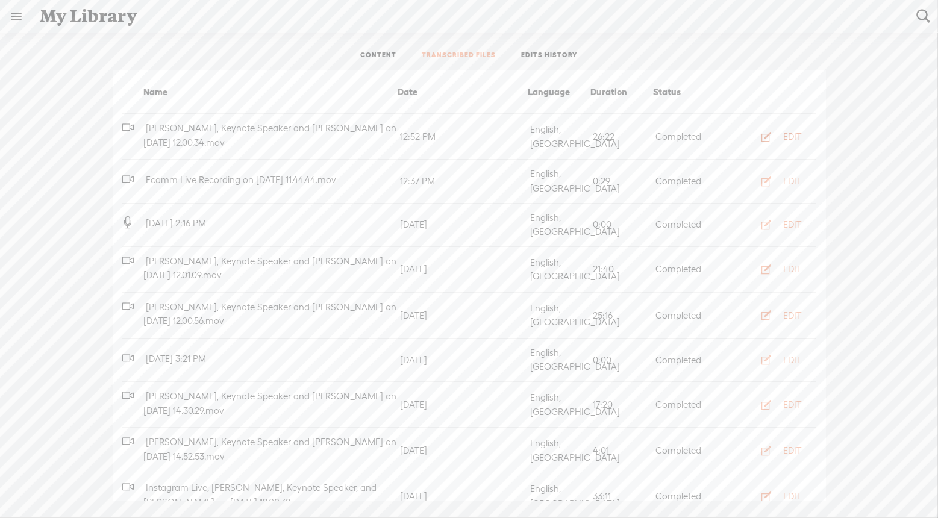
click at [792, 136] on div "EDIT" at bounding box center [793, 137] width 18 height 12
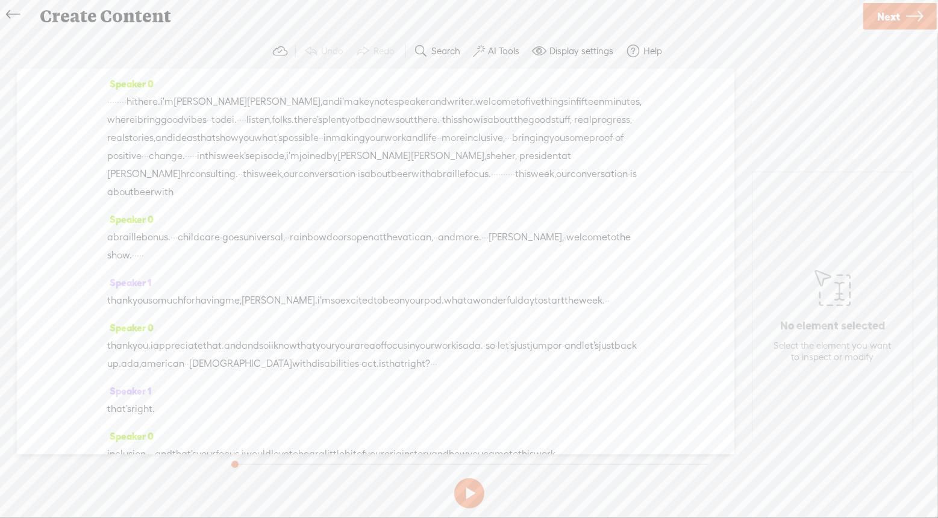
click at [695, 467] on section at bounding box center [471, 463] width 491 height 19
click at [464, 496] on button at bounding box center [469, 493] width 30 height 30
click at [474, 491] on button at bounding box center [469, 493] width 30 height 30
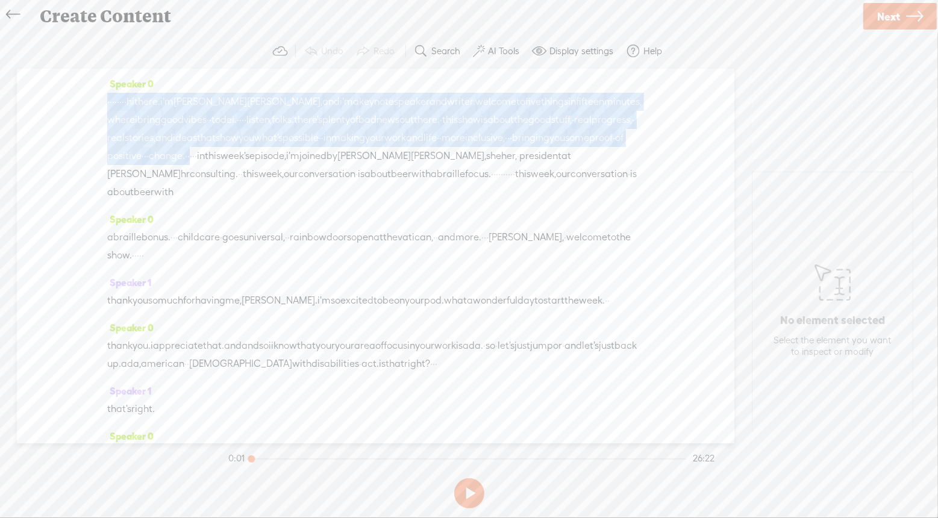
drag, startPoint x: 526, startPoint y: 153, endPoint x: 94, endPoint y: 101, distance: 435.1
click at [94, 101] on div "Speaker 0 · · · · · · · · hi there. i'm bernadette smith, and i'm a keynote spe…" at bounding box center [375, 256] width 717 height 375
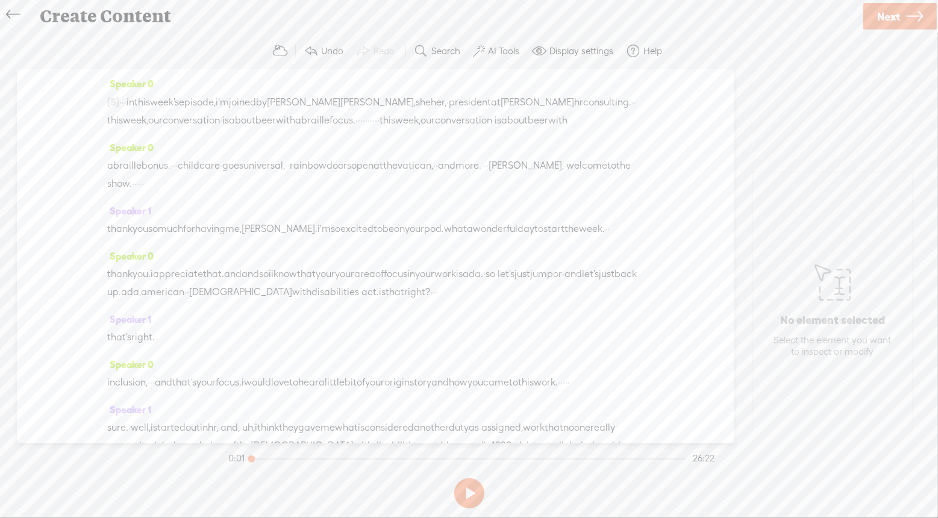
click at [124, 99] on span "·" at bounding box center [123, 102] width 2 height 18
drag, startPoint x: 593, startPoint y: 99, endPoint x: 444, endPoint y: 123, distance: 150.6
click at [444, 123] on div "[S] · · · · · · · · hi there. i'm bernadette smith, and i'm a keynote speaker a…" at bounding box center [375, 111] width 537 height 37
click at [137, 185] on span "·" at bounding box center [135, 184] width 2 height 18
click at [486, 164] on span "·" at bounding box center [485, 166] width 2 height 18
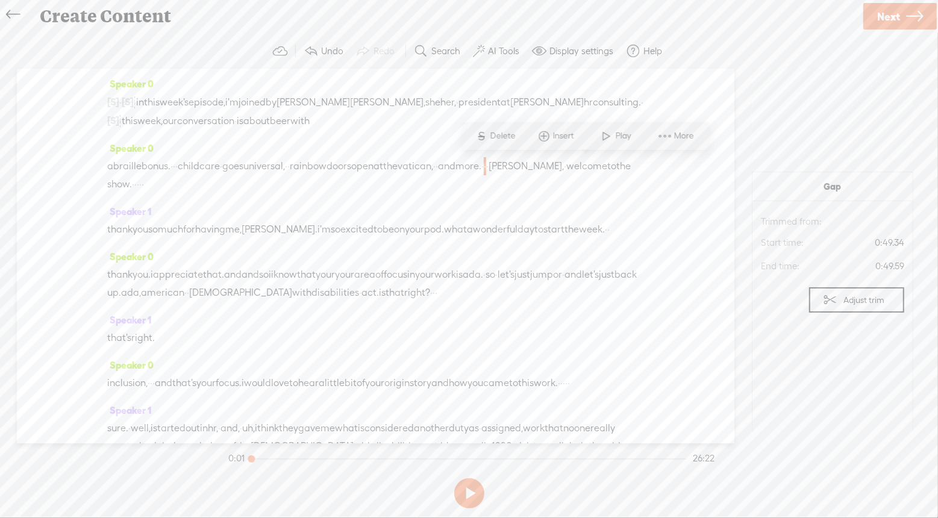
click at [556, 142] on span "Insert" at bounding box center [556, 136] width 60 height 22
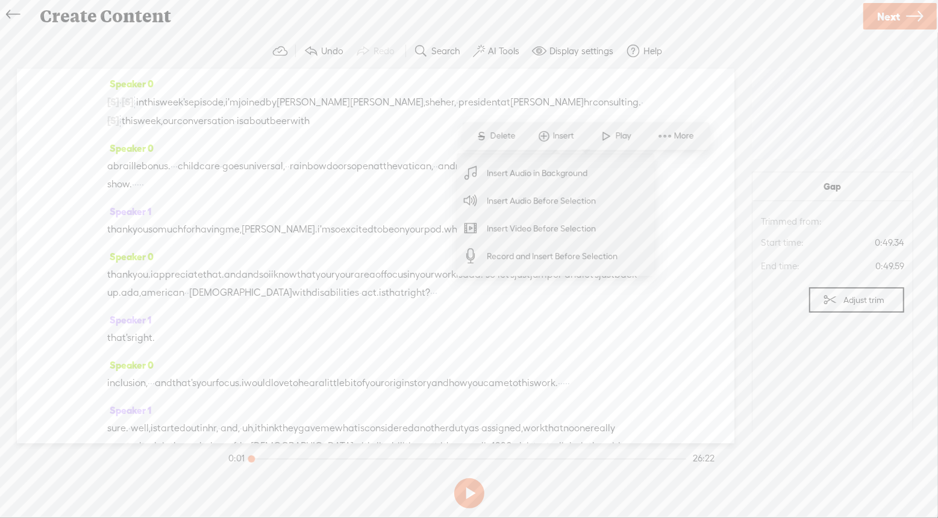
click at [551, 198] on span "Insert Audio Before Selection" at bounding box center [541, 200] width 157 height 27
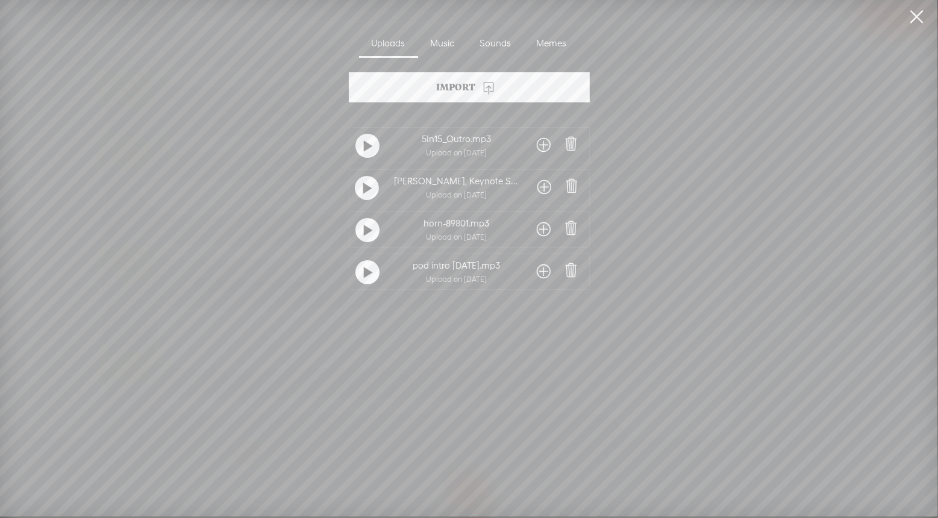
click at [542, 272] on span at bounding box center [544, 271] width 14 height 19
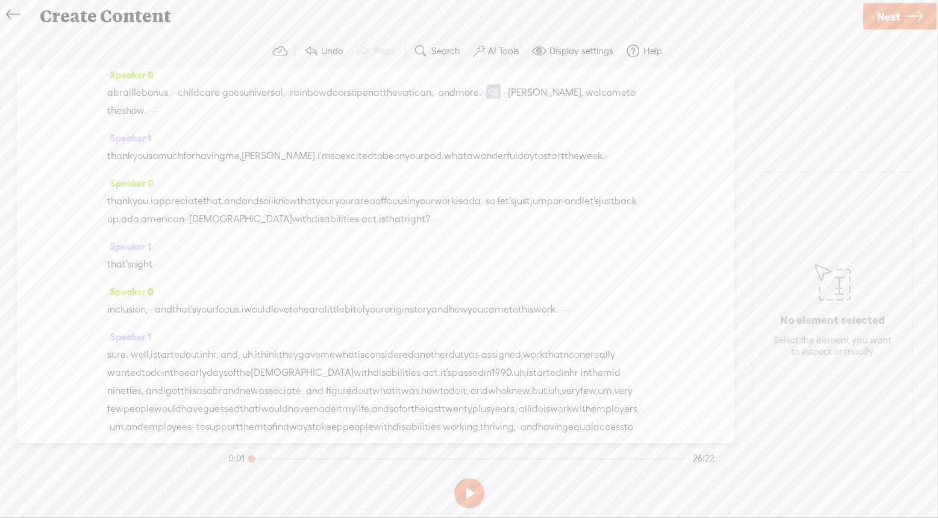
scroll to position [107, 0]
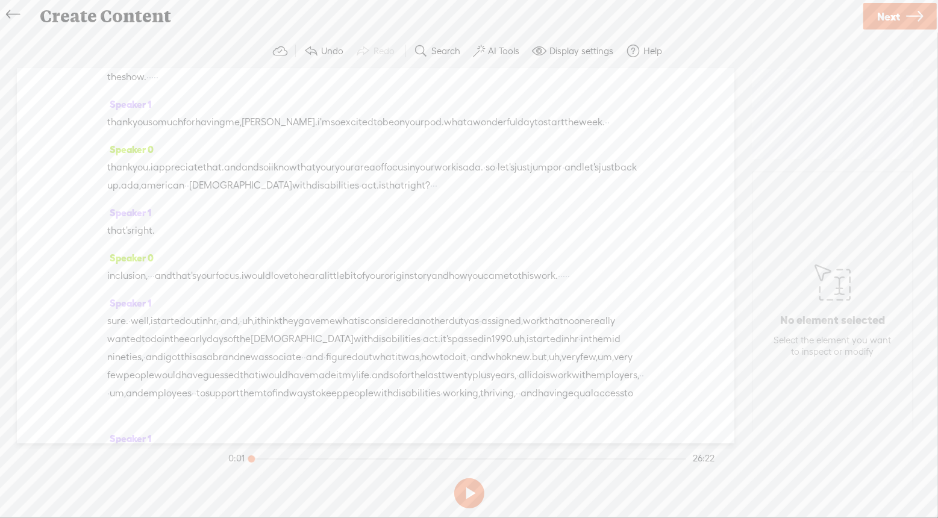
click at [483, 176] on span "ada." at bounding box center [473, 167] width 20 height 18
click at [599, 157] on span "Play" at bounding box center [607, 156] width 19 height 12
drag, startPoint x: 607, startPoint y: 186, endPoint x: 193, endPoint y: 206, distance: 414.9
click at [193, 195] on div "thank you. i appreciate that. and and so i i know that your your area of focus …" at bounding box center [375, 176] width 537 height 36
click at [483, 177] on span "ada." at bounding box center [473, 168] width 20 height 18
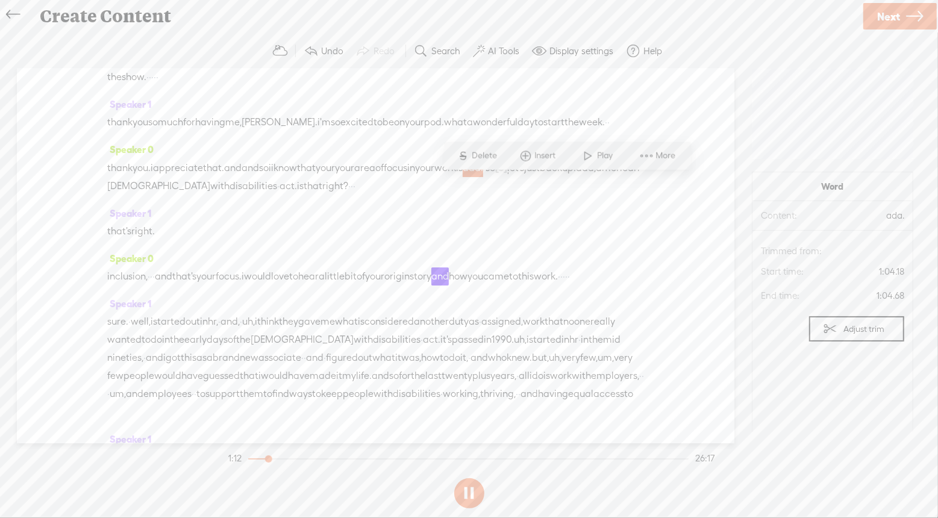
click at [599, 156] on span "Play" at bounding box center [607, 156] width 19 height 12
drag, startPoint x: 276, startPoint y: 296, endPoint x: 105, endPoint y: 297, distance: 171.1
click at [105, 297] on div "Speaker 0 [S] · · · · · · · · hi there. i'm bernadette smith, and i'm a keynote…" at bounding box center [375, 256] width 717 height 375
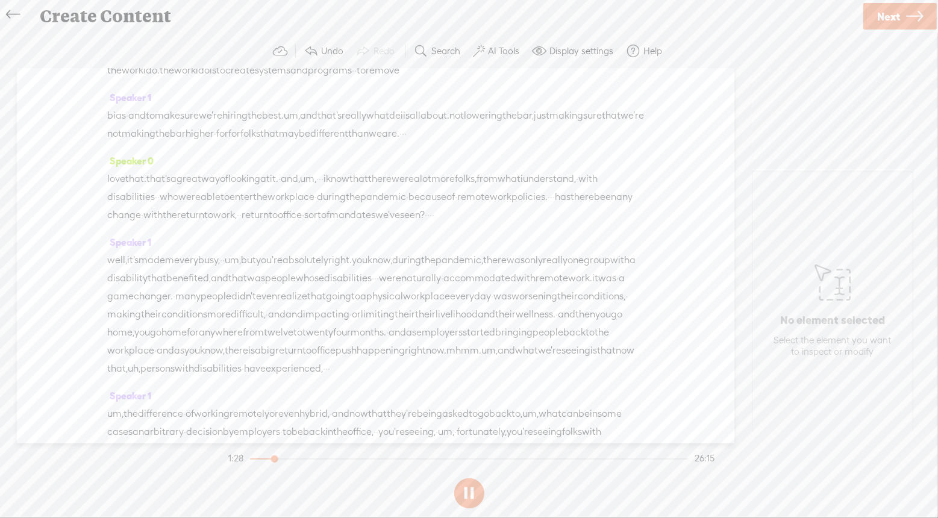
scroll to position [705, 0]
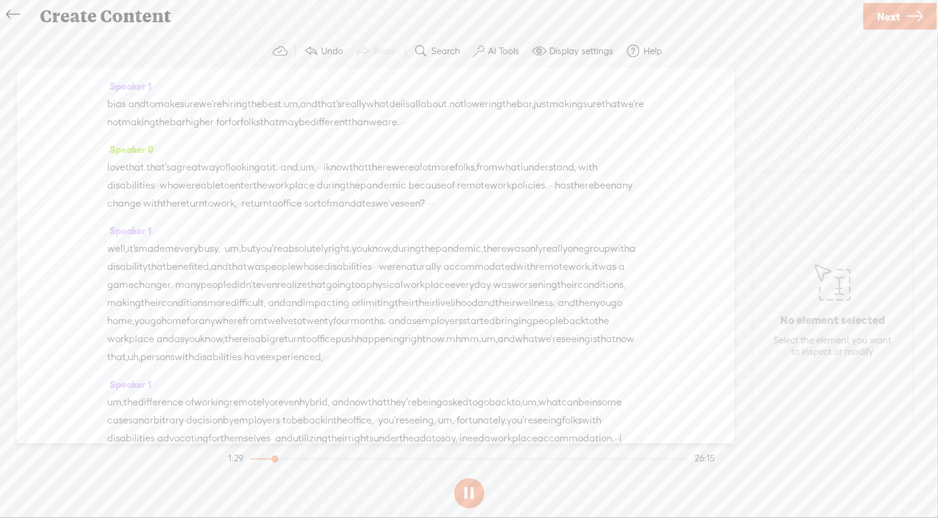
click at [474, 495] on button at bounding box center [469, 493] width 30 height 30
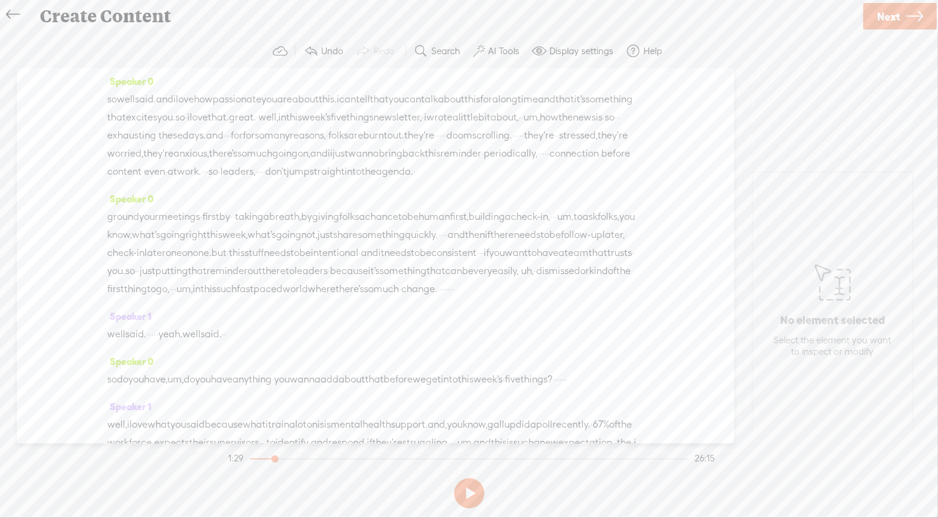
scroll to position [2203, 0]
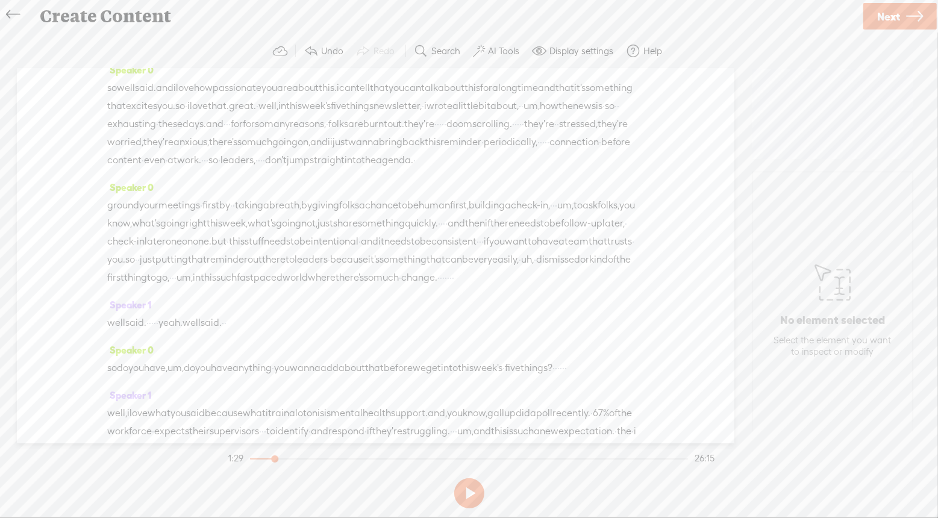
drag, startPoint x: 354, startPoint y: 161, endPoint x: 372, endPoint y: 167, distance: 19.0
drag, startPoint x: 349, startPoint y: 163, endPoint x: 575, endPoint y: 329, distance: 280.1
click at [575, 329] on div "Speaker 0 [S] · · · · · · · · hi there. i'm bernadette smith, and i'm a keynote…" at bounding box center [375, 256] width 717 height 375
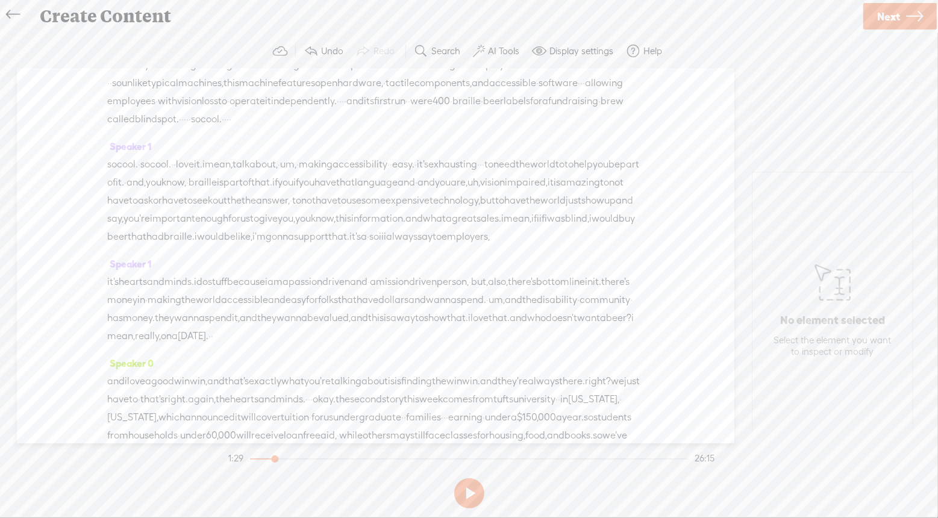
scroll to position [2880, 0]
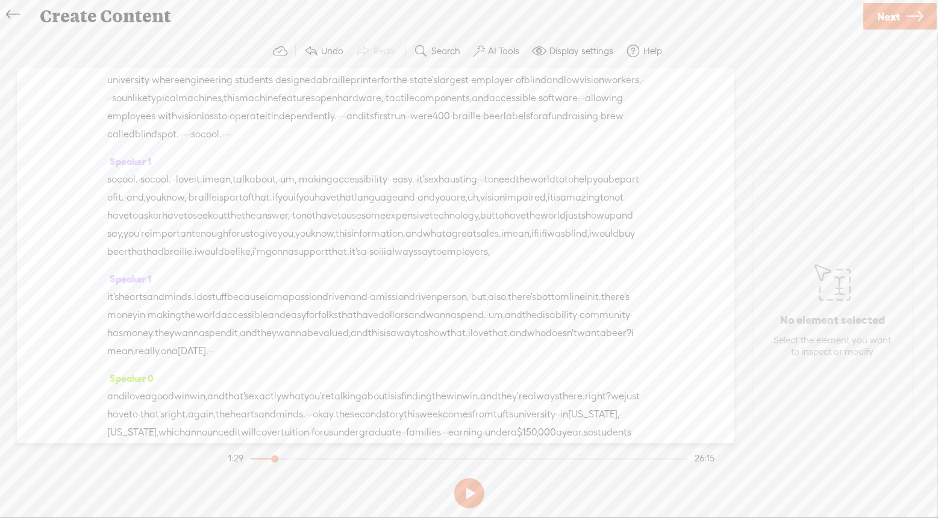
click at [322, 71] on span "·" at bounding box center [320, 62] width 2 height 18
click at [345, 326] on span "Insert" at bounding box center [349, 326] width 24 height 12
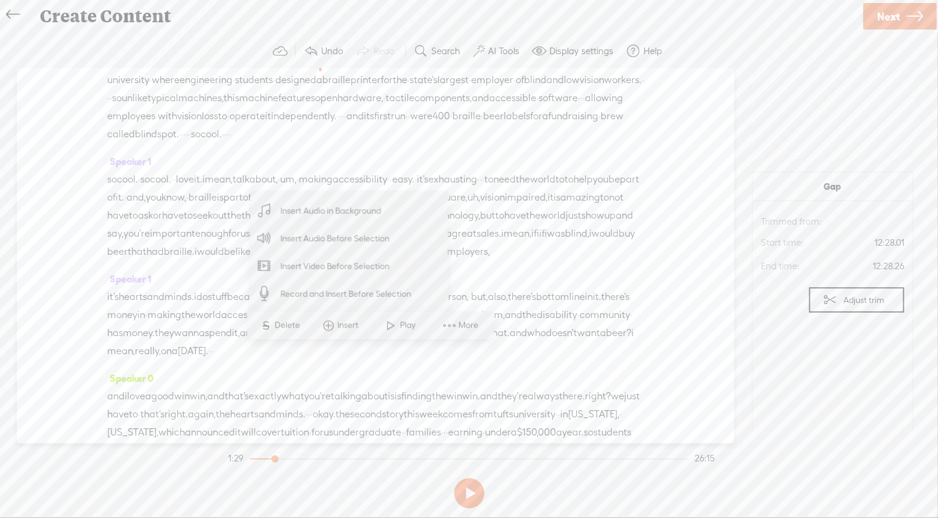
click at [351, 237] on span "Insert Audio Before Selection" at bounding box center [335, 238] width 157 height 27
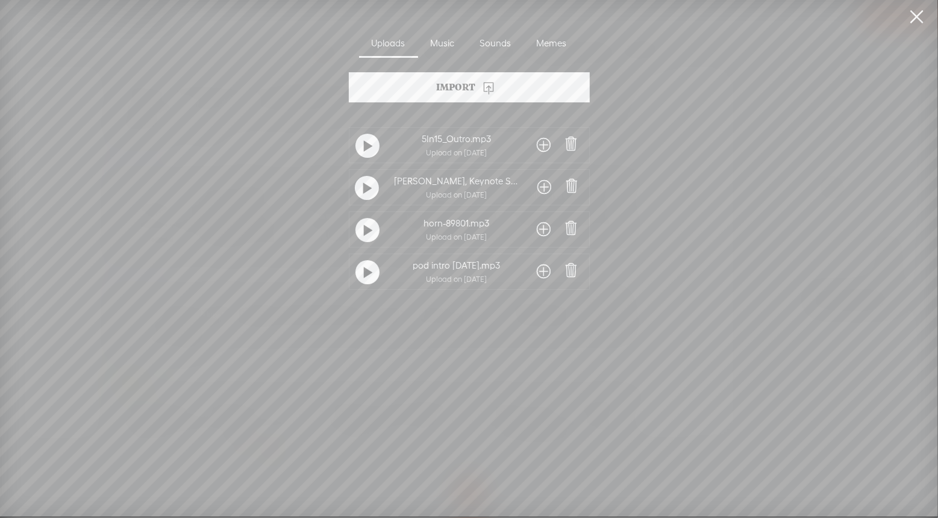
click at [541, 229] on span at bounding box center [544, 229] width 14 height 19
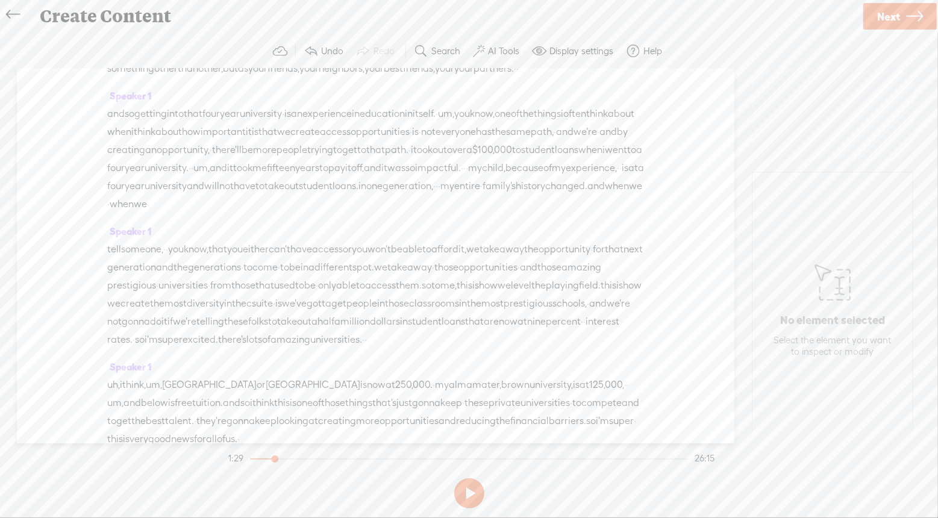
scroll to position [3622, 0]
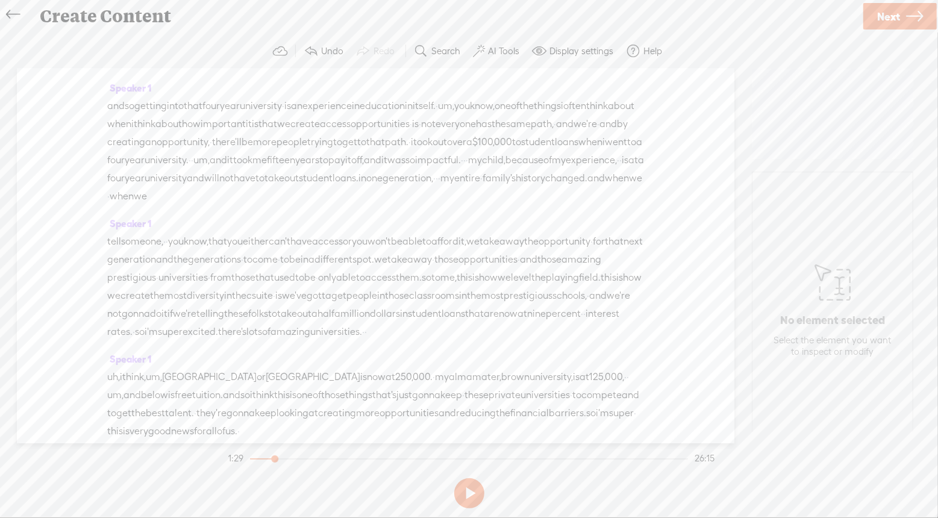
drag, startPoint x: 451, startPoint y: 202, endPoint x: 501, endPoint y: 338, distance: 145.0
click at [501, 338] on div "Speaker 0 [S] · · · · · · · · hi there. i'm bernadette smith, and i'm a keynote…" at bounding box center [375, 256] width 717 height 375
click at [475, 494] on button at bounding box center [469, 493] width 30 height 30
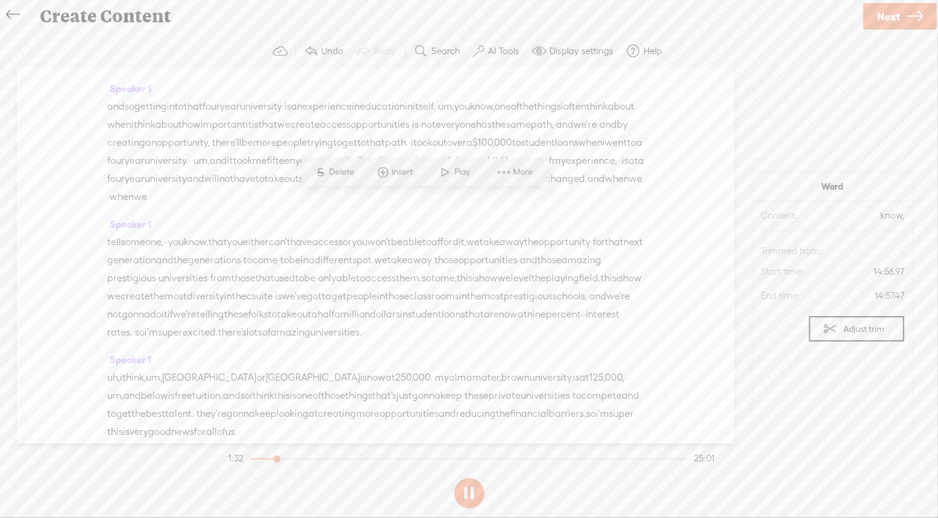
click at [451, 173] on span at bounding box center [446, 172] width 18 height 22
click at [462, 496] on button at bounding box center [469, 493] width 30 height 30
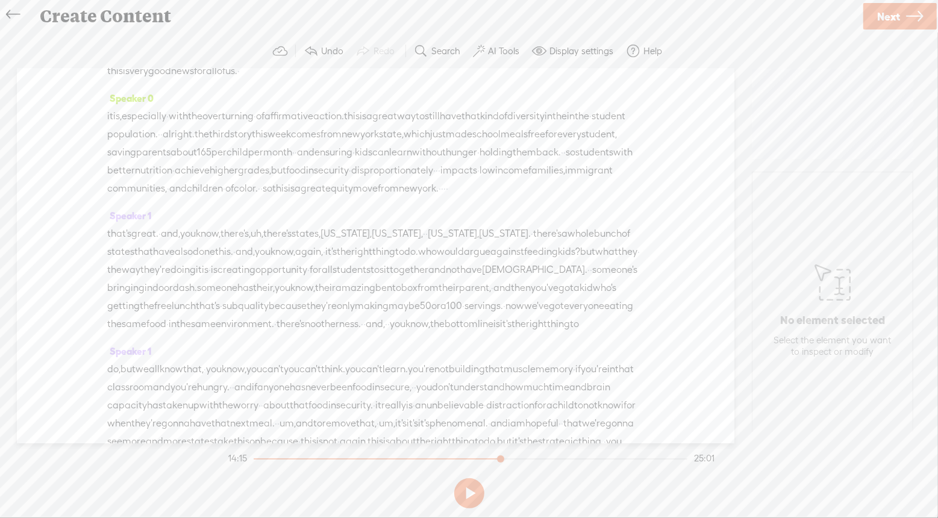
scroll to position [3987, 0]
drag, startPoint x: 188, startPoint y: 147, endPoint x: 414, endPoint y: 246, distance: 246.6
click at [414, 246] on div "Speaker 0 [S] · · · · · · · · hi there. i'm bernadette smith, and i'm a keynote…" at bounding box center [375, 256] width 717 height 375
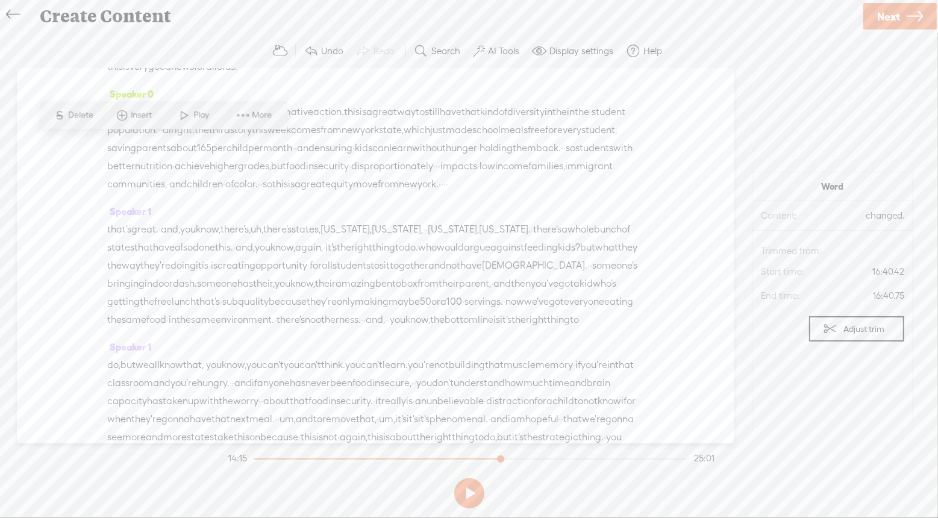
click at [112, 159] on span "Restore" at bounding box center [124, 161] width 32 height 12
drag, startPoint x: 192, startPoint y: 145, endPoint x: 454, endPoint y: 240, distance: 278.8
click at [454, 240] on div "Speaker 0 [S] · · · · · · · · hi there. i'm bernadette smith, and i'm a keynote…" at bounding box center [375, 256] width 717 height 375
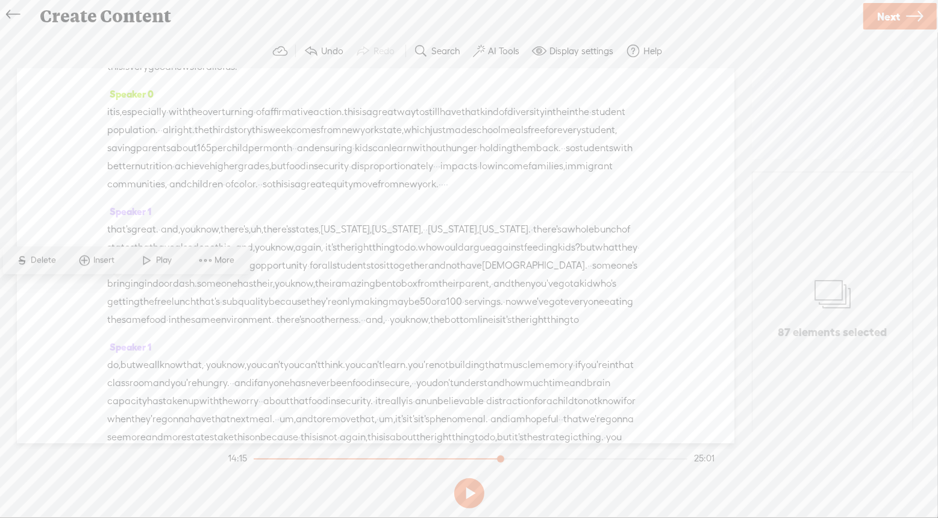
drag, startPoint x: 188, startPoint y: 143, endPoint x: 410, endPoint y: 243, distance: 243.5
click at [410, 243] on div "Speaker 0 [S] · · · · · · · · hi there. i'm bernadette smith, and i'm a keynote…" at bounding box center [375, 256] width 717 height 375
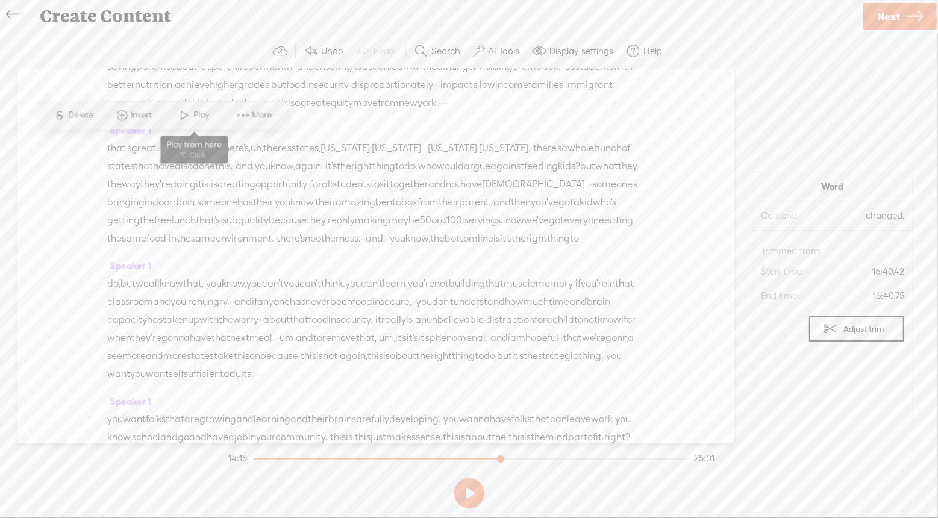
click at [189, 118] on span at bounding box center [185, 116] width 18 height 22
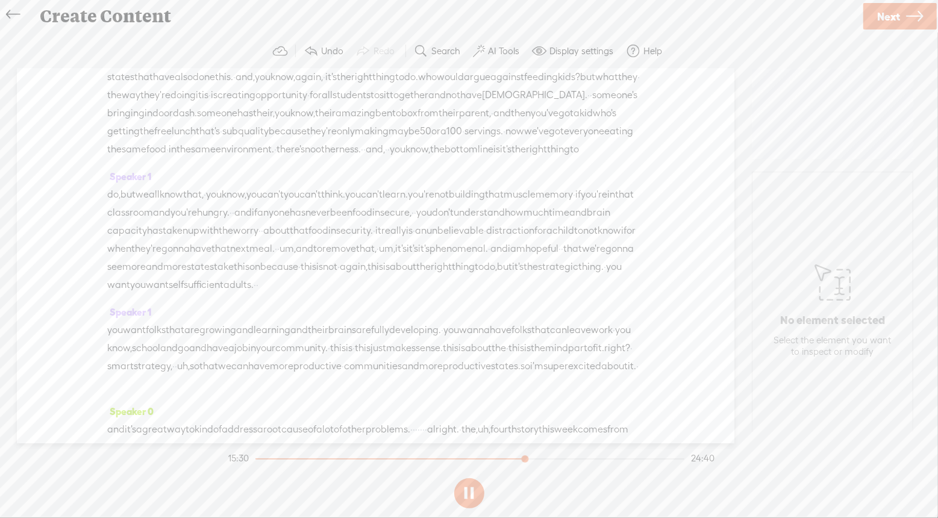
scroll to position [4129, 0]
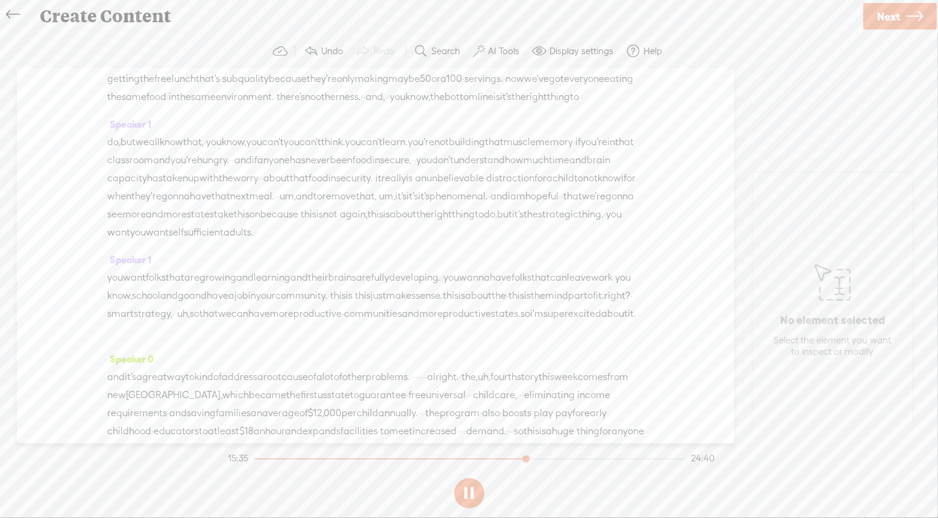
click at [473, 493] on button at bounding box center [469, 493] width 30 height 30
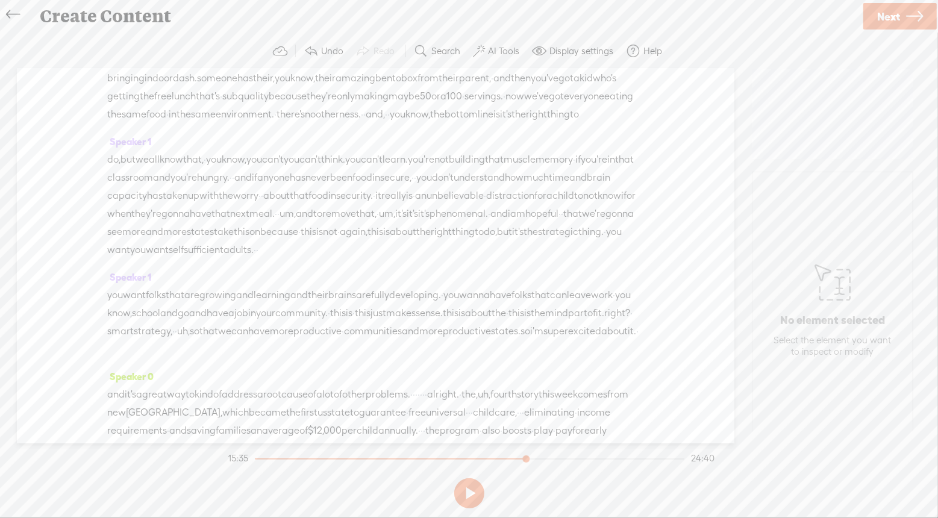
scroll to position [4103, 0]
drag, startPoint x: 340, startPoint y: 277, endPoint x: 100, endPoint y: 222, distance: 246.5
click at [100, 222] on div "Speaker 0 [S] · · · · · · · · hi there. i'm bernadette smith, and i'm a keynote…" at bounding box center [375, 256] width 717 height 375
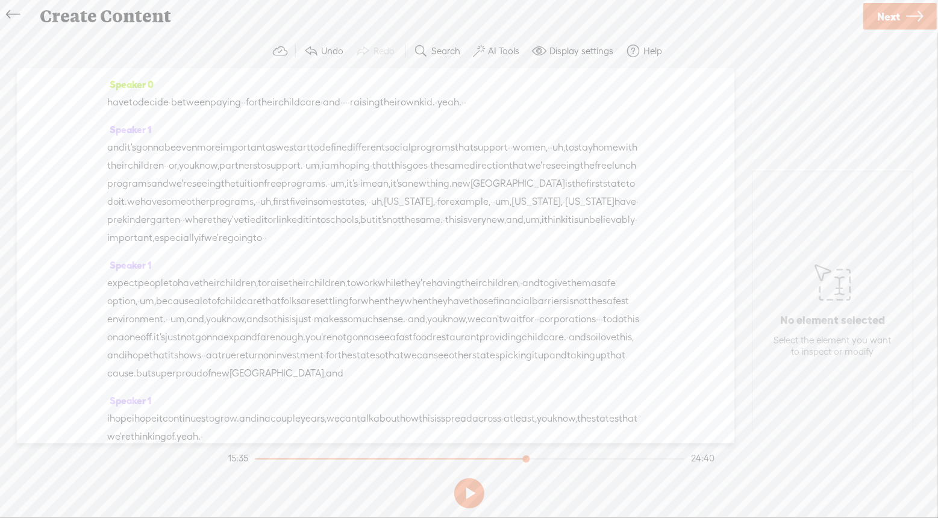
scroll to position [4528, 0]
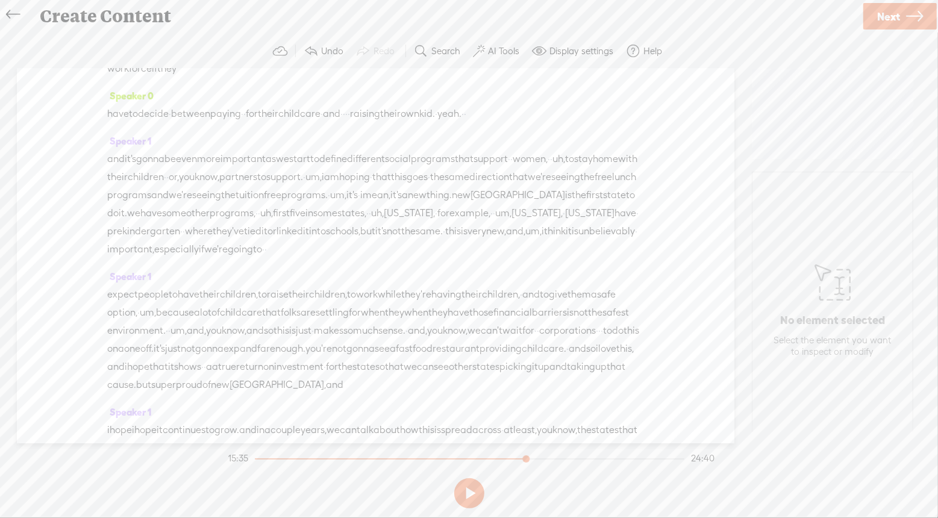
drag, startPoint x: 375, startPoint y: 218, endPoint x: 403, endPoint y: 229, distance: 30.3
drag, startPoint x: 378, startPoint y: 220, endPoint x: 486, endPoint y: 320, distance: 147.1
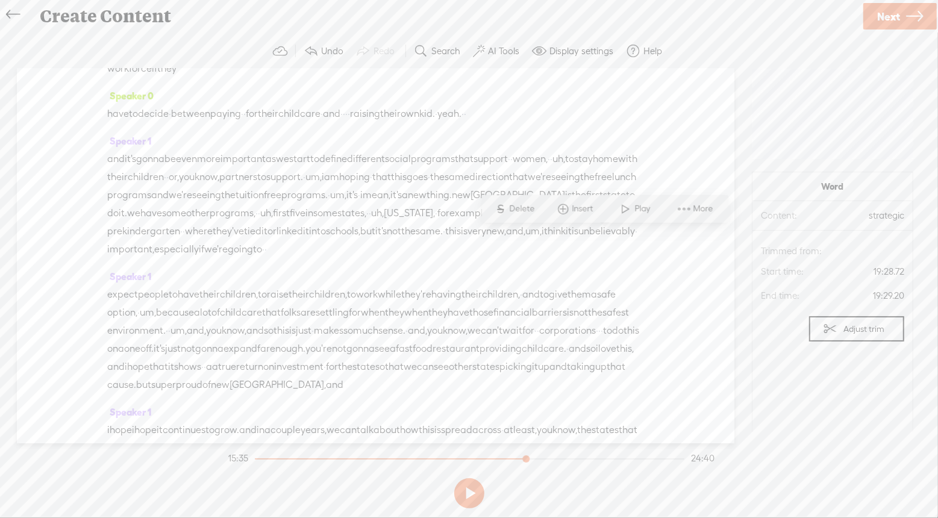
click at [486, 320] on div "Speaker 0 [S] · · · · · · · · hi there. i'm bernadette smith, and i'm a keynote…" at bounding box center [375, 256] width 717 height 375
click at [369, 192] on span at bounding box center [361, 191] width 18 height 22
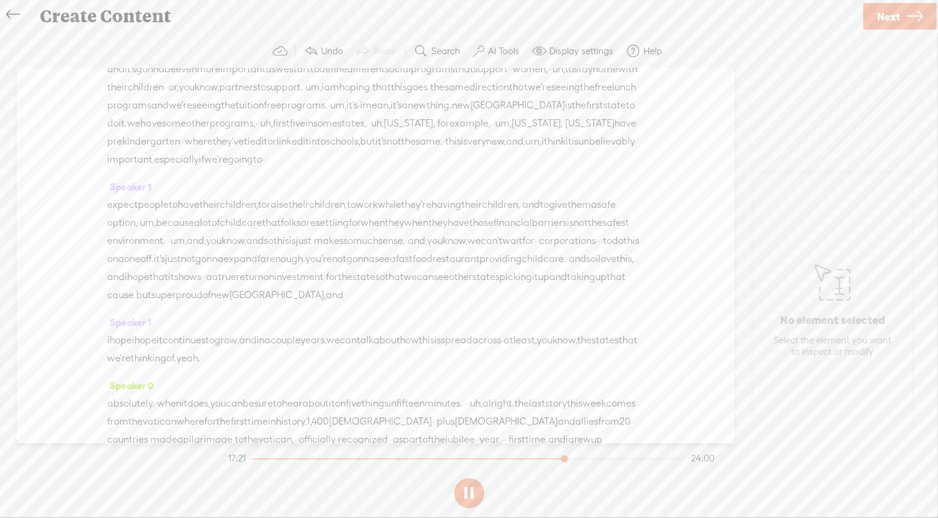
scroll to position [4618, 0]
click at [463, 491] on button at bounding box center [469, 493] width 30 height 30
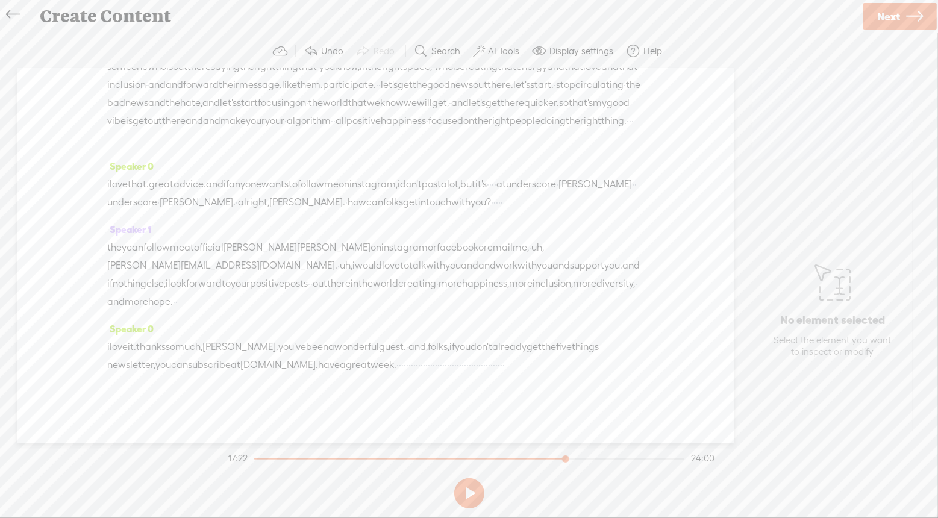
scroll to position [6175, 0]
click at [399, 356] on span "·" at bounding box center [397, 365] width 2 height 18
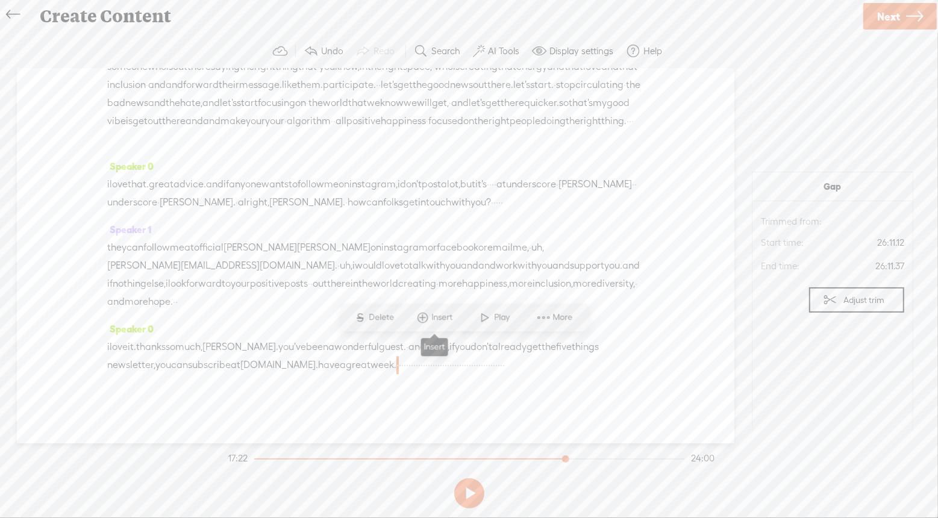
click at [433, 315] on span "Insert" at bounding box center [443, 318] width 24 height 12
click at [433, 234] on span "Insert Audio Before Selection" at bounding box center [429, 230] width 157 height 27
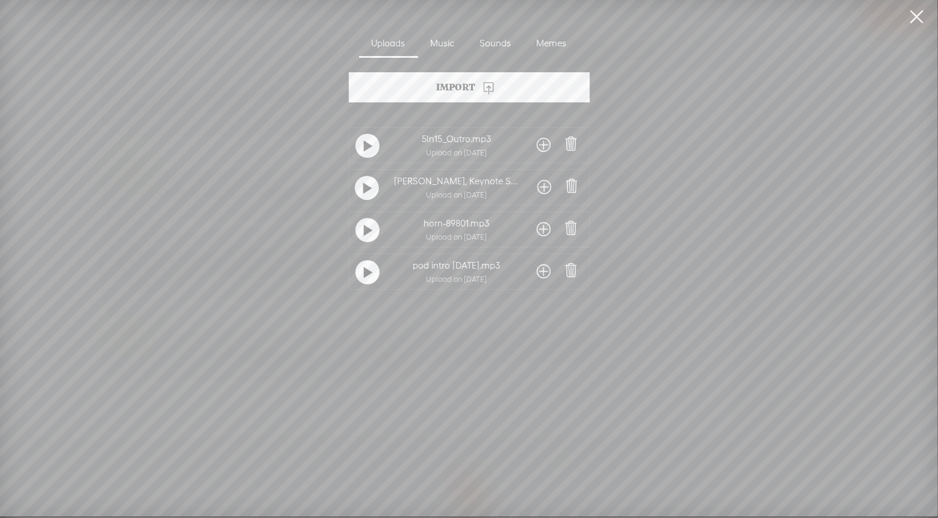
click at [540, 147] on span at bounding box center [544, 145] width 14 height 19
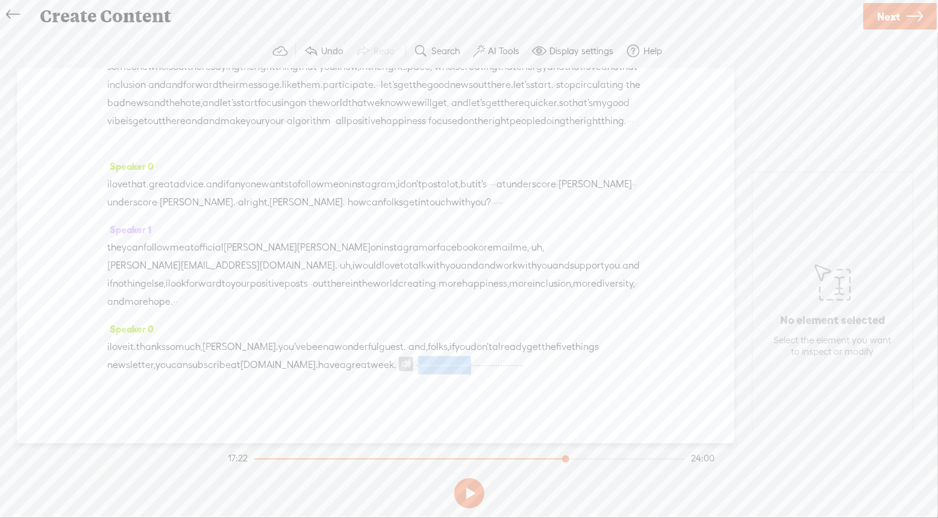
drag, startPoint x: 636, startPoint y: 348, endPoint x: 488, endPoint y: 344, distance: 148.2
click at [488, 344] on div "i love it. thanks so much, rachel. you've been a wonderful guest. · and, folks,…" at bounding box center [375, 356] width 537 height 36
click at [459, 356] on span "·" at bounding box center [458, 365] width 2 height 18
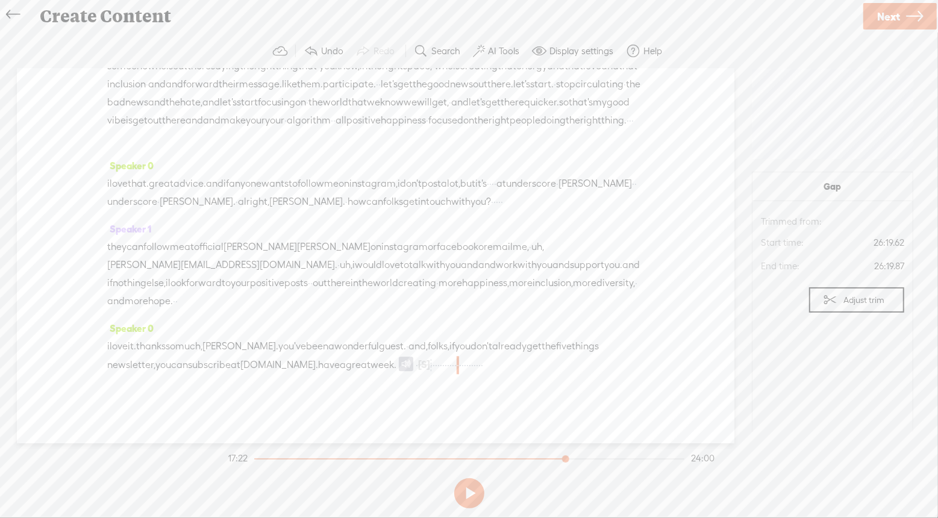
scroll to position [5741, 0]
click at [381, 199] on span "Insert" at bounding box center [385, 199] width 24 height 12
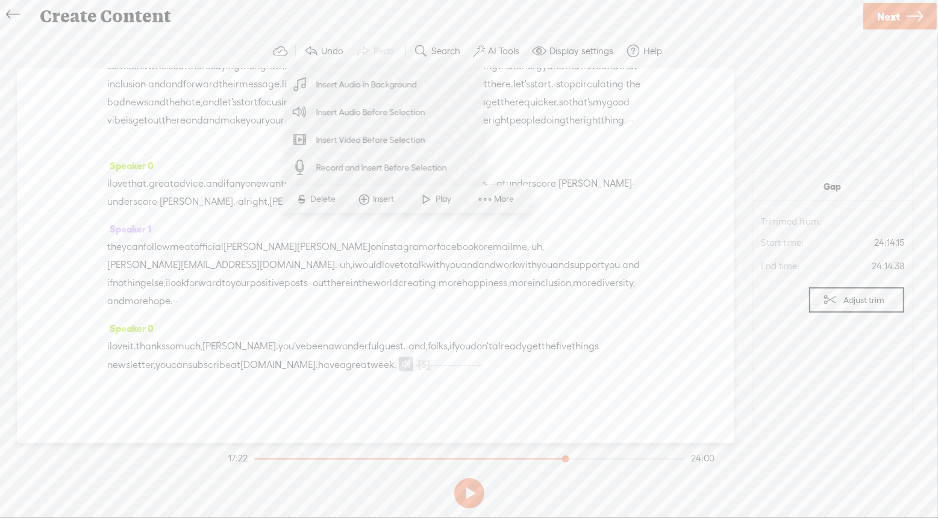
click at [379, 115] on span "Insert Audio Before Selection" at bounding box center [371, 112] width 157 height 27
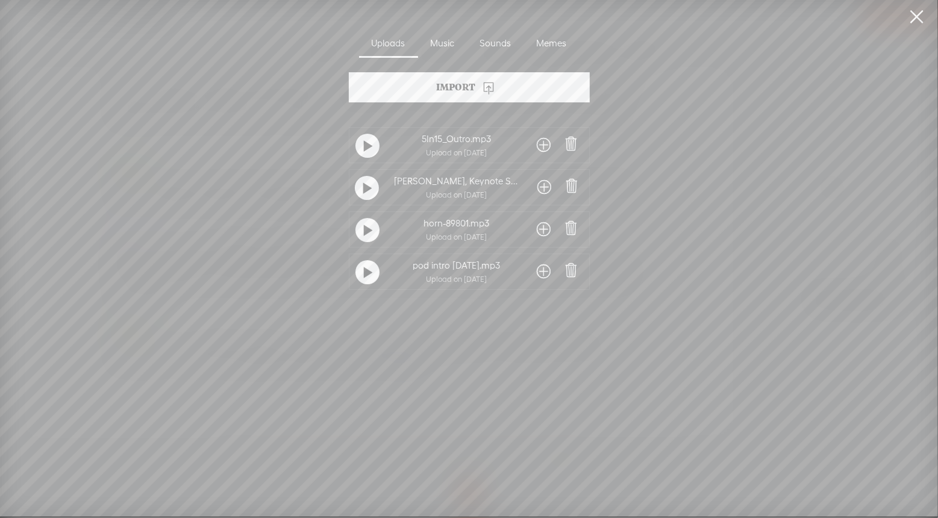
click at [543, 230] on span at bounding box center [544, 229] width 14 height 19
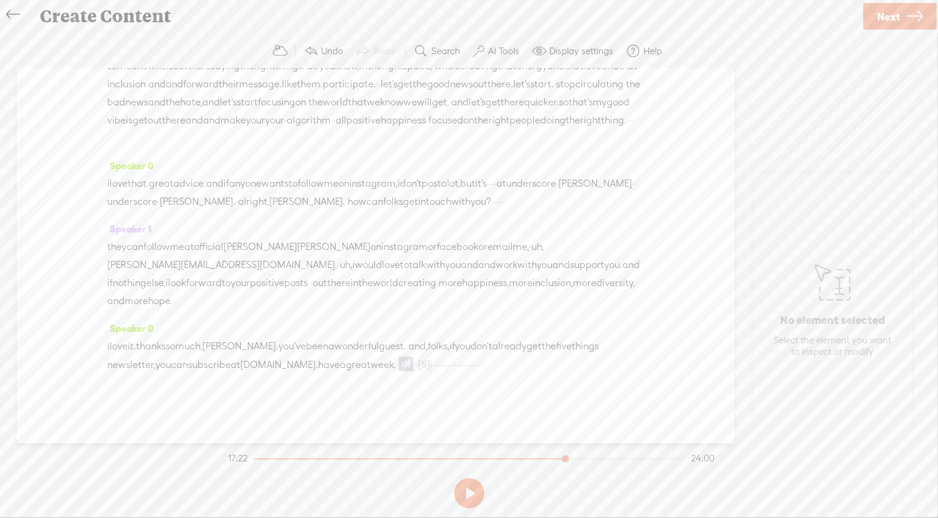
click at [649, 252] on div "Speaker 0 [S] · · · · · · · · hi there. i'm bernadette smith, and i'm a keynote…" at bounding box center [375, 256] width 717 height 375
click at [461, 504] on button at bounding box center [469, 493] width 30 height 30
click at [464, 494] on button at bounding box center [469, 493] width 30 height 30
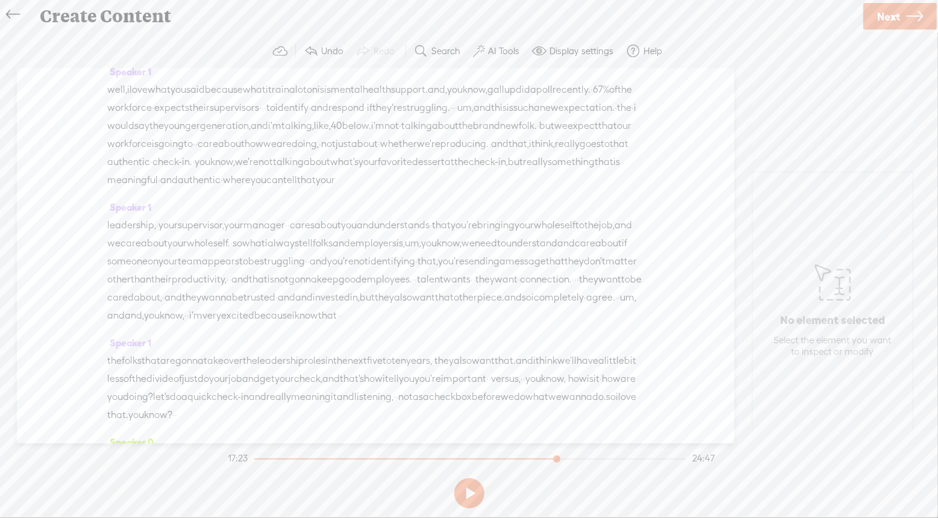
scroll to position [2482, 0]
drag, startPoint x: 161, startPoint y: 283, endPoint x: 84, endPoint y: 252, distance: 82.4
click at [84, 252] on div "Speaker 0 [S] · · · · · · · · hi there. i'm bernadette smith, and i'm a keynote…" at bounding box center [375, 256] width 717 height 375
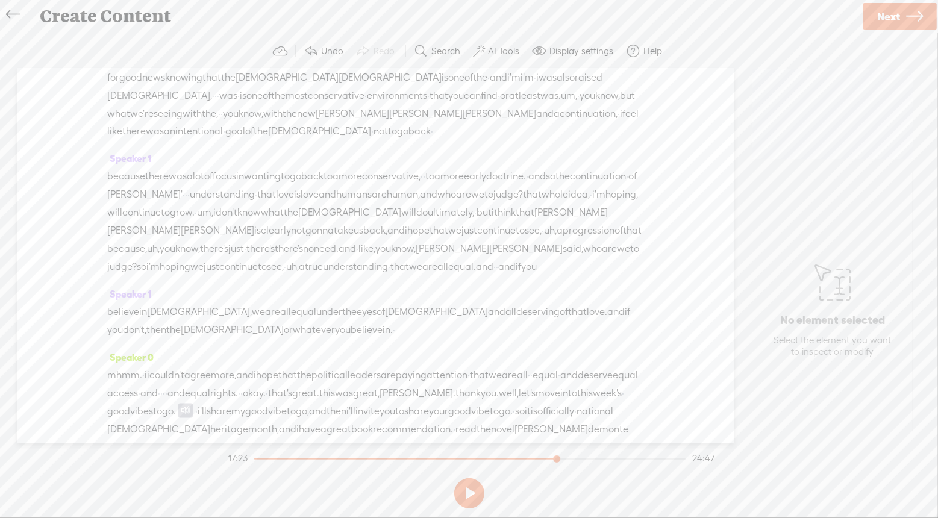
scroll to position [5102, 0]
drag, startPoint x: 516, startPoint y: 164, endPoint x: 527, endPoint y: 278, distance: 114.4
click at [527, 278] on div "Speaker 0 [S] · · · · · · · · hi there. i'm bernadette smith, and i'm a keynote…" at bounding box center [375, 256] width 717 height 375
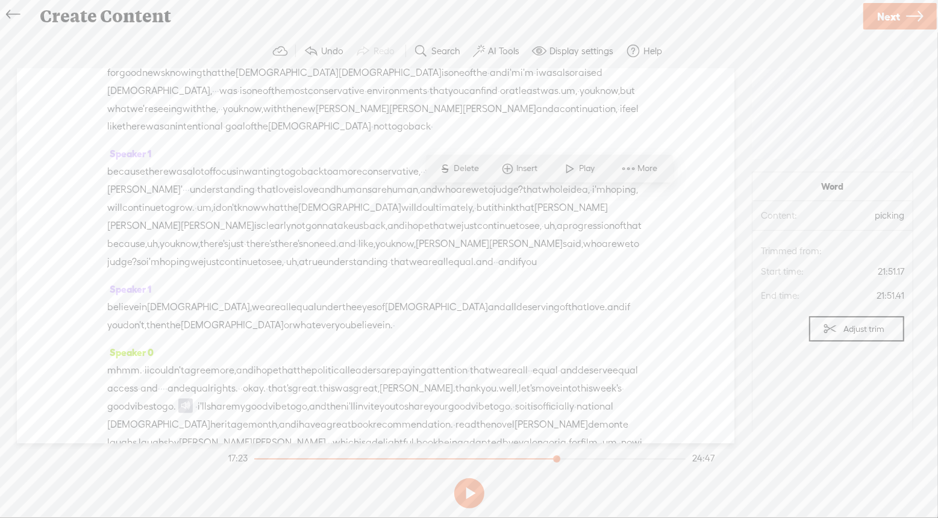
drag, startPoint x: 373, startPoint y: 284, endPoint x: 516, endPoint y: 163, distance: 186.8
click at [516, 163] on div "Speaker 0 [S] · · · · · · · · hi there. i'm bernadette smith, and i'm a keynote…" at bounding box center [375, 256] width 717 height 375
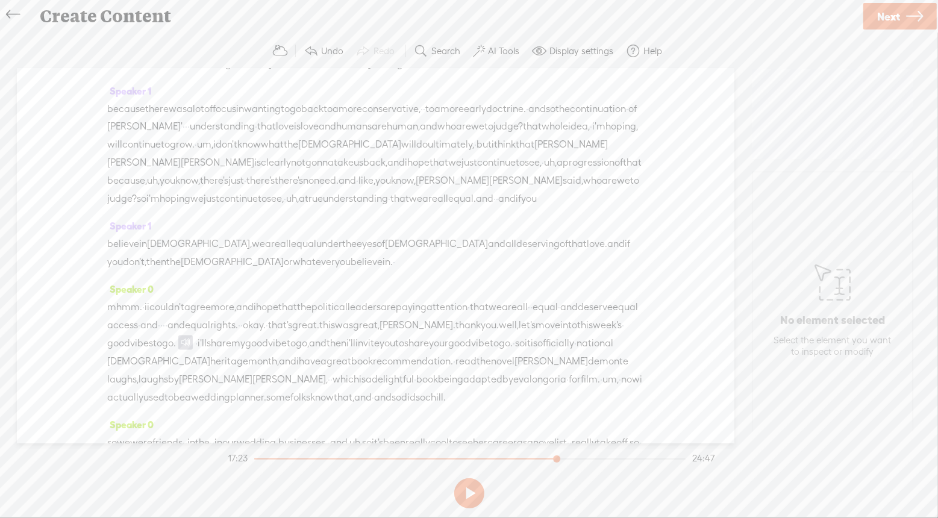
click at [510, 132] on span at bounding box center [507, 133] width 18 height 22
click at [322, 53] on label "Undo" at bounding box center [332, 51] width 22 height 12
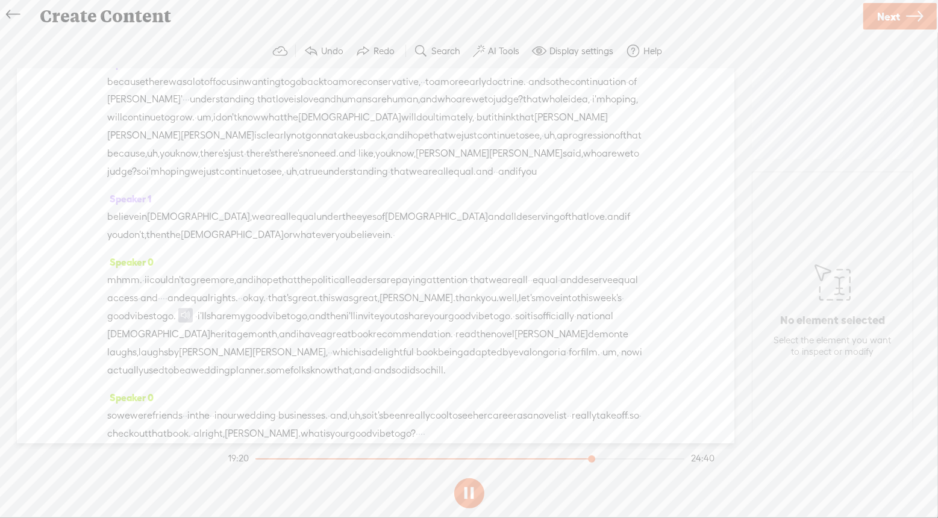
scroll to position [5137, 0]
click at [468, 488] on button at bounding box center [469, 493] width 30 height 30
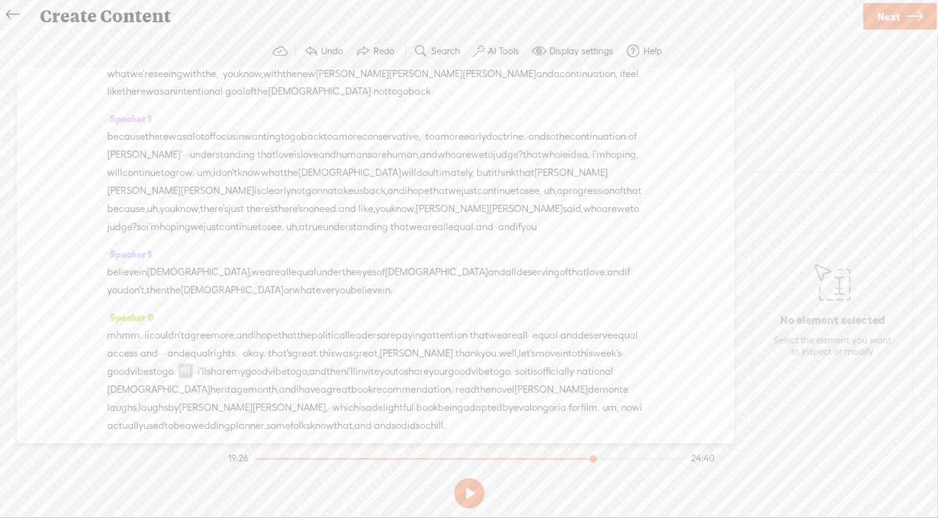
drag, startPoint x: 278, startPoint y: 228, endPoint x: 461, endPoint y: 246, distance: 184.0
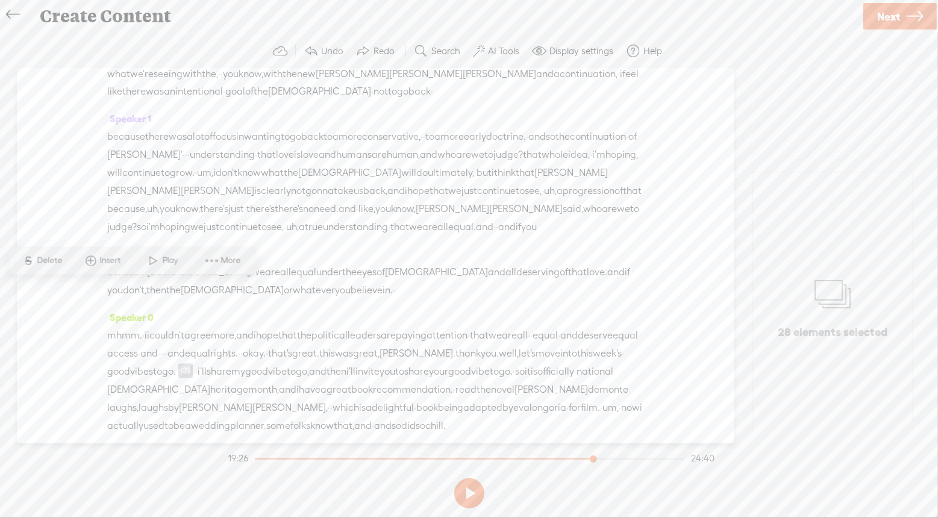
drag, startPoint x: 373, startPoint y: 246, endPoint x: 321, endPoint y: 220, distance: 57.9
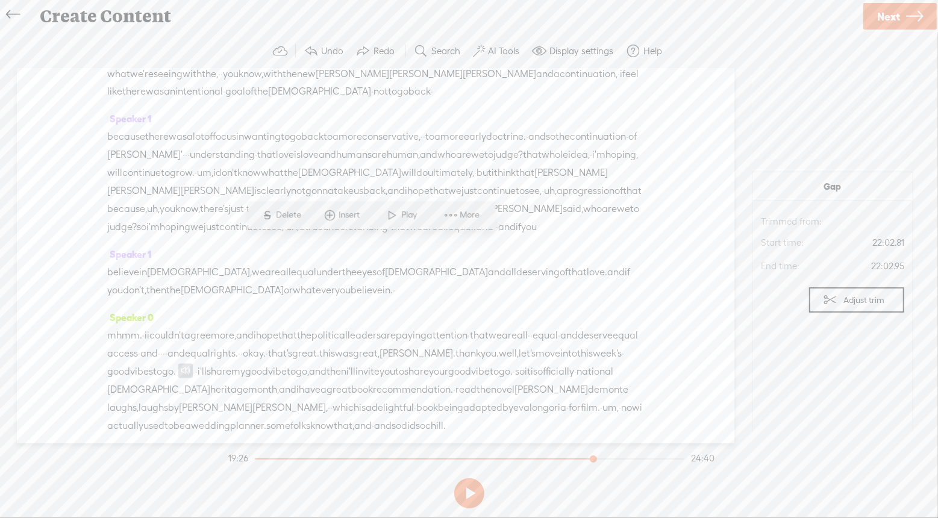
drag, startPoint x: 368, startPoint y: 248, endPoint x: 281, endPoint y: 231, distance: 88.8
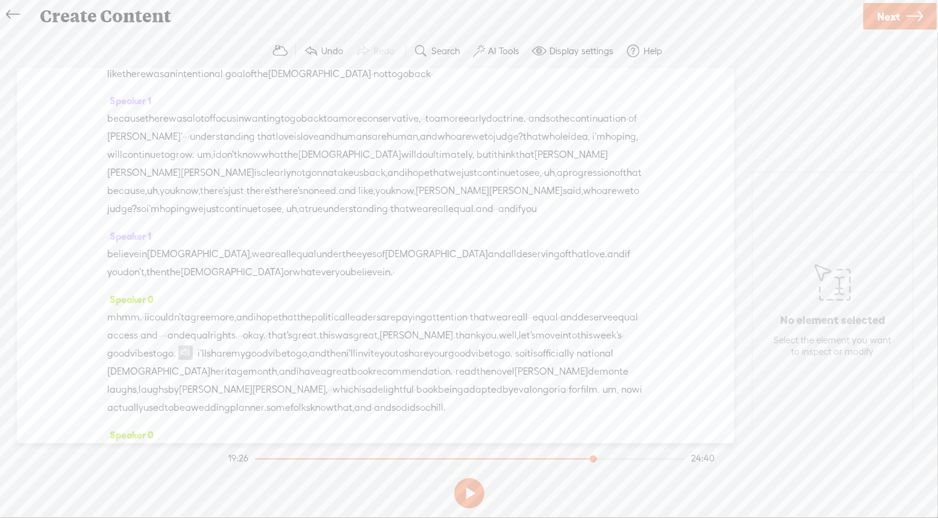
click at [296, 198] on span "Play" at bounding box center [299, 198] width 19 height 12
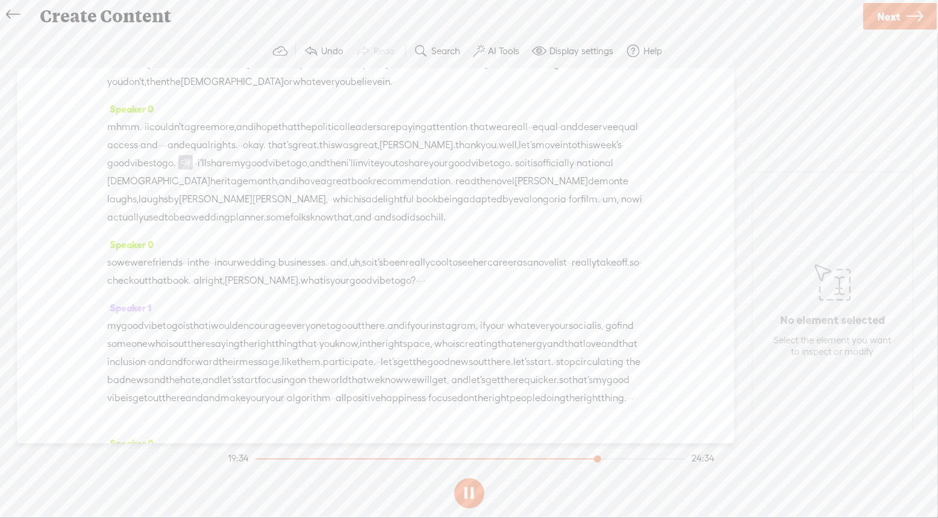
scroll to position [5358, 0]
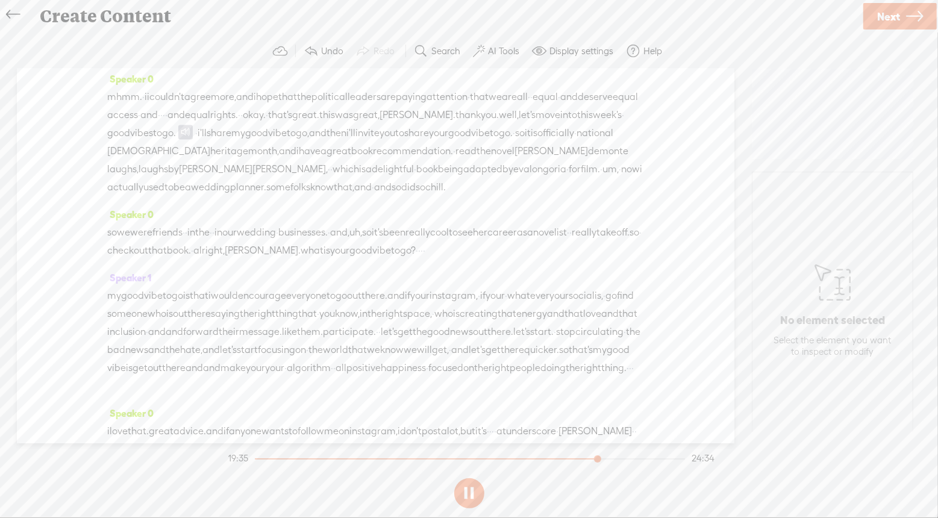
click at [467, 503] on button at bounding box center [469, 493] width 30 height 30
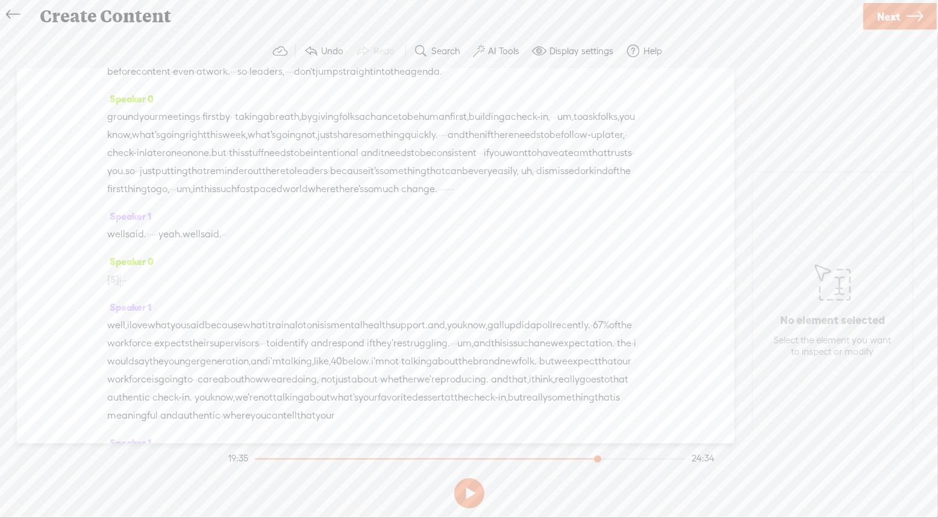
scroll to position [2258, 0]
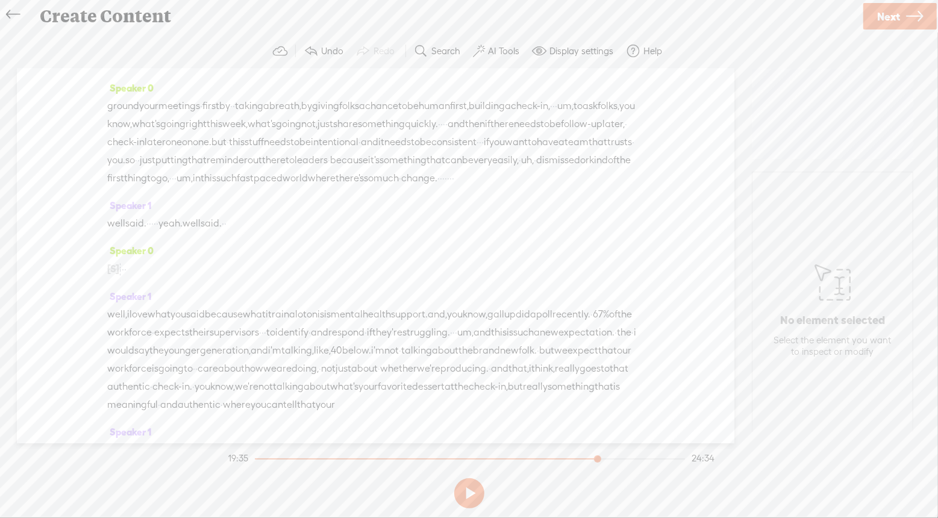
drag, startPoint x: 876, startPoint y: 20, endPoint x: 589, endPoint y: 75, distance: 293.1
click at [584, 83] on div "Create Content Use text-to-audio Use voice actor Record From This Browser Use p…" at bounding box center [469, 259] width 938 height 518
click at [493, 48] on label "AI Tools" at bounding box center [503, 51] width 31 height 12
click at [489, 287] on span at bounding box center [489, 288] width 22 height 8
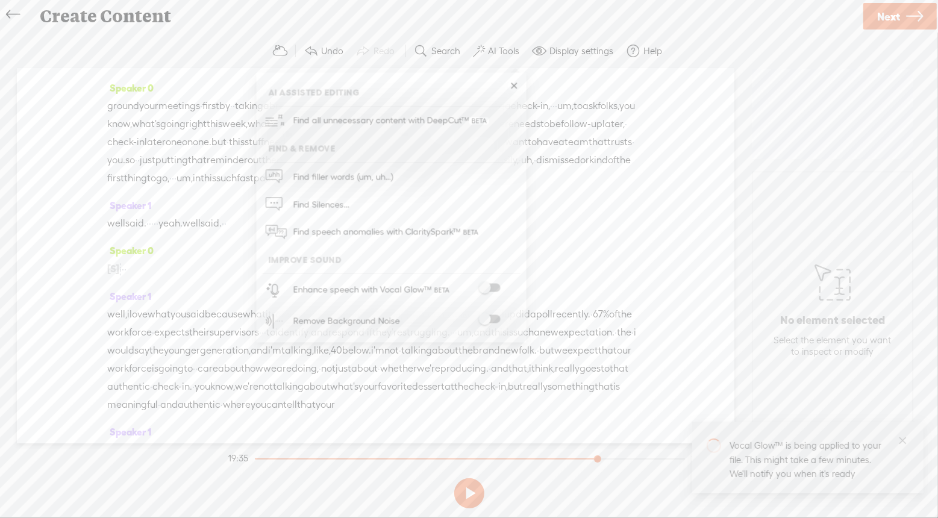
click at [492, 317] on span at bounding box center [489, 319] width 22 height 8
click at [900, 25] on span "Next" at bounding box center [888, 16] width 23 height 31
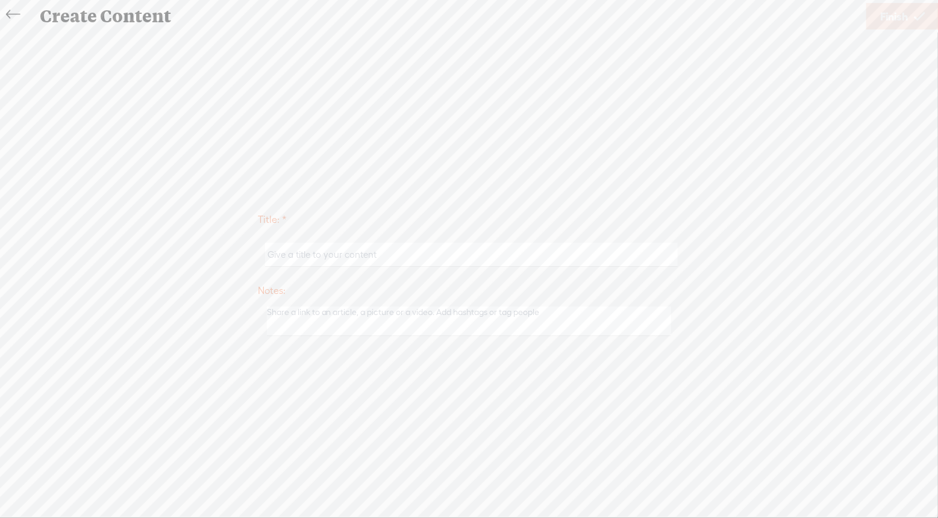
click at [423, 252] on input "text" at bounding box center [471, 254] width 413 height 23
type input "5 Things in 15 Minutes: Grounding"
click at [910, 22] on link "Finish" at bounding box center [902, 16] width 72 height 27
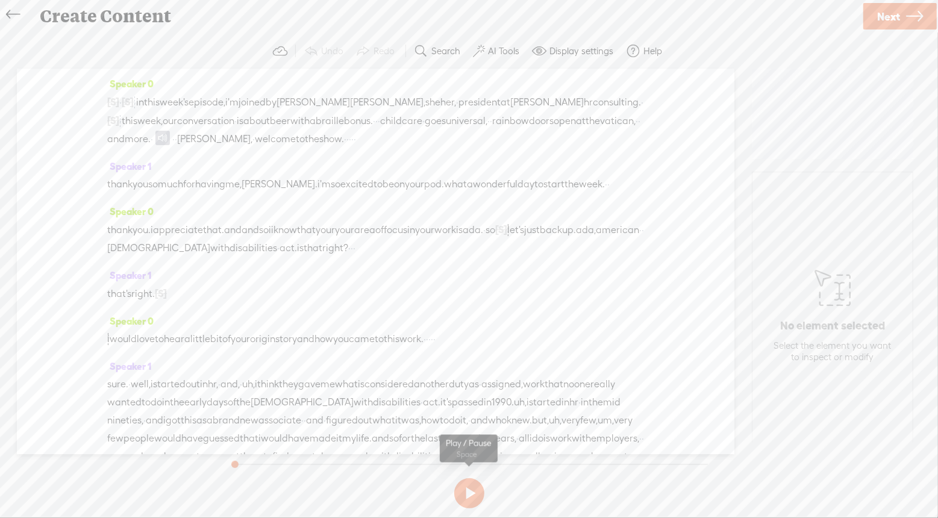
click at [467, 489] on button at bounding box center [469, 493] width 30 height 30
click at [503, 47] on label "AI Tools" at bounding box center [503, 51] width 31 height 12
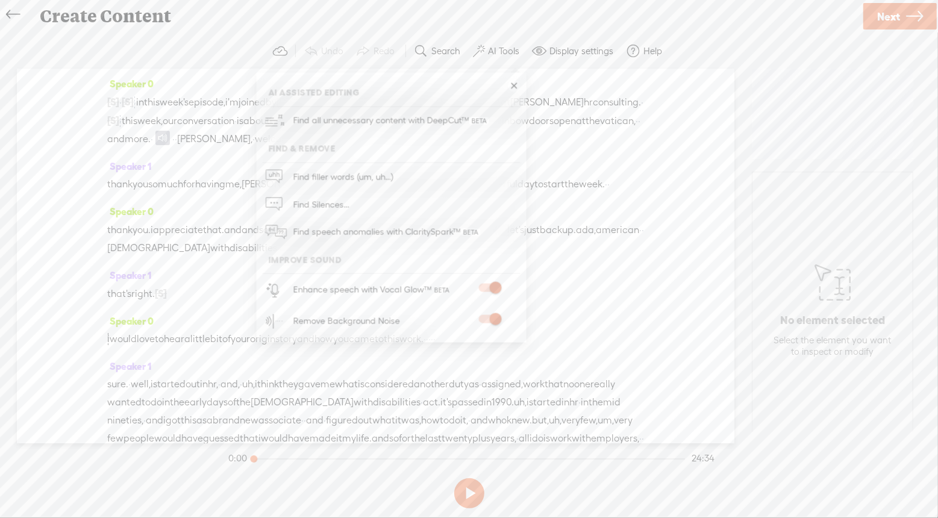
click at [740, 36] on section "Undo Redo Search Remove Background Noise AI Tools Configure Magic Sound Enhance…" at bounding box center [469, 51] width 914 height 35
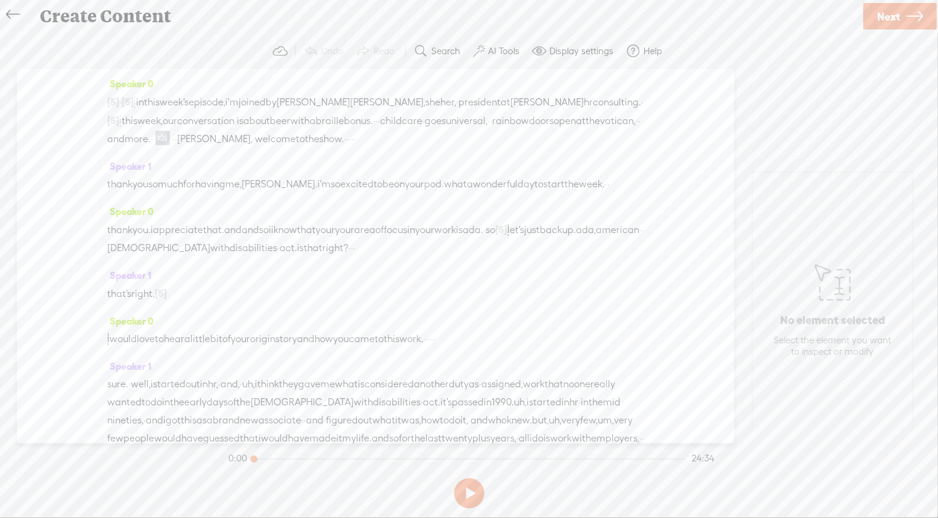
click at [905, 13] on link "Next" at bounding box center [899, 16] width 73 height 27
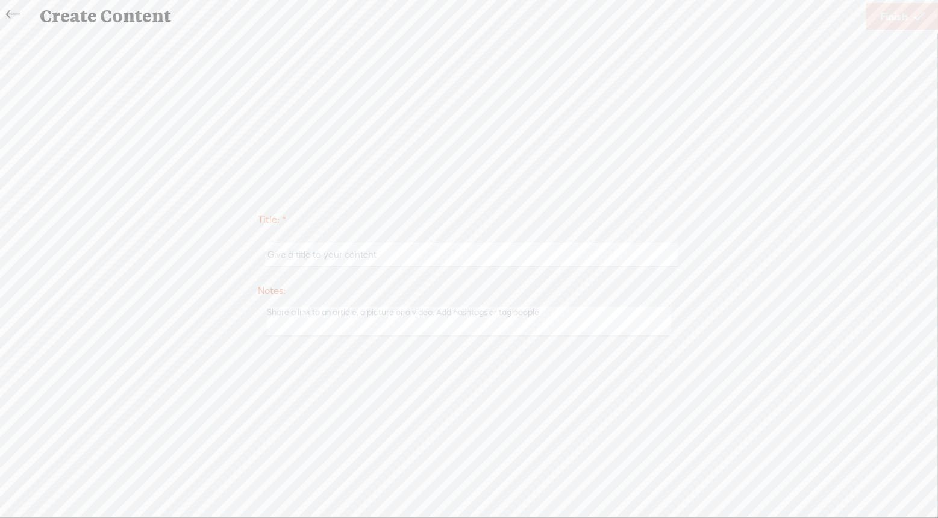
click at [421, 255] on input "text" at bounding box center [471, 254] width 413 height 23
type input "5 Things in 15 Minutes: Grounding"
click at [888, 18] on span "Finish" at bounding box center [894, 16] width 28 height 31
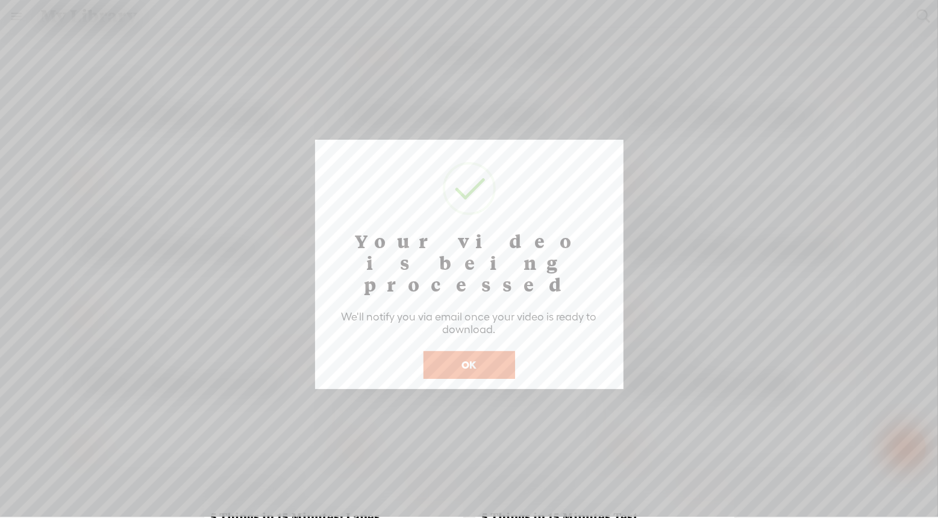
click at [486, 351] on button "OK" at bounding box center [469, 365] width 92 height 28
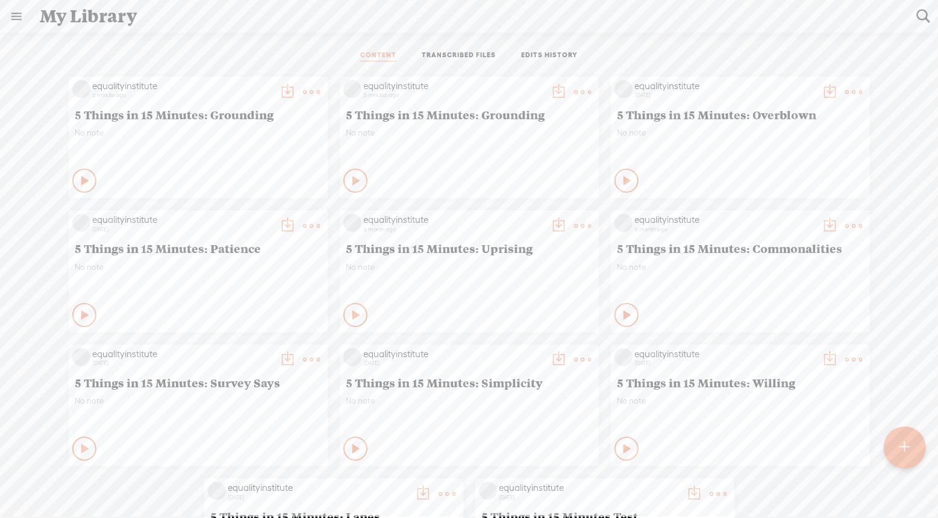
click at [287, 96] on t at bounding box center [288, 92] width 17 height 17
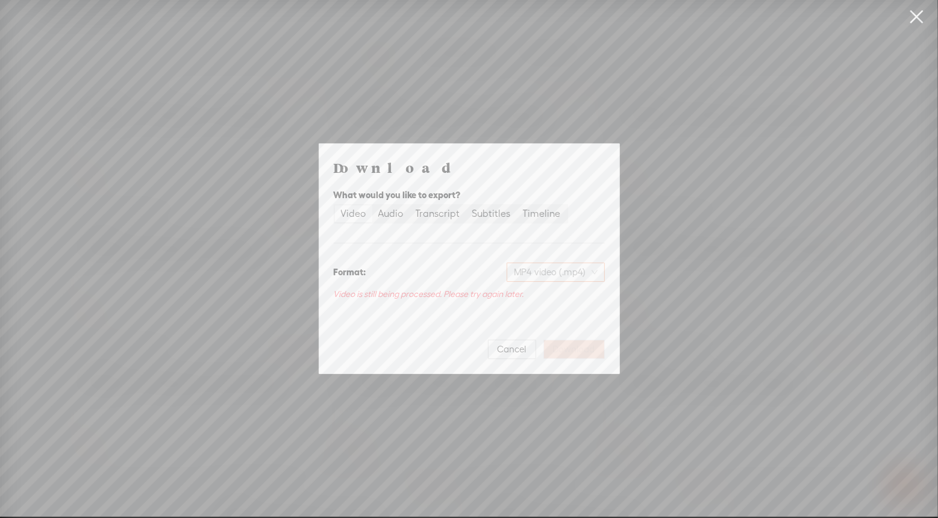
click at [569, 269] on span "MP4 video (.mp4)" at bounding box center [556, 272] width 84 height 18
click at [394, 213] on div "Audio" at bounding box center [390, 213] width 25 height 17
click at [372, 205] on input "Audio" at bounding box center [372, 205] width 0 height 0
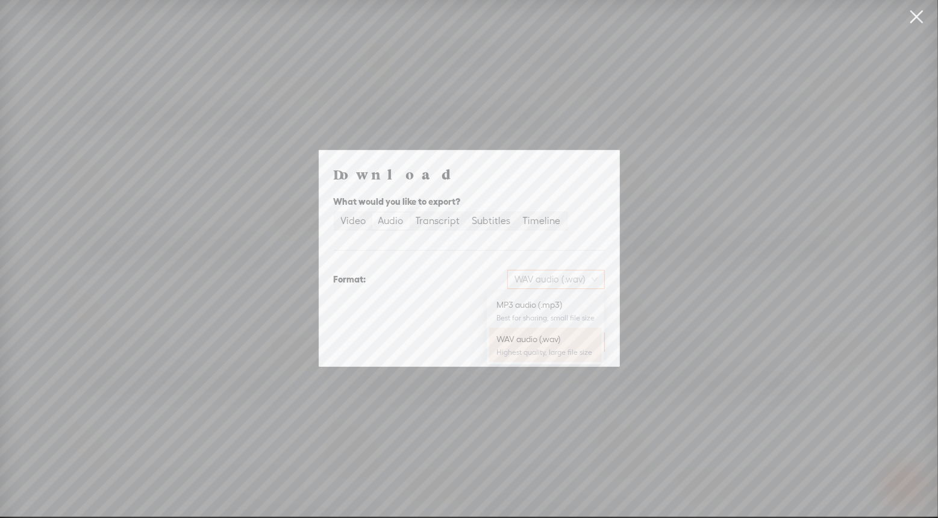
click at [593, 275] on span "WAV audio (.wav)" at bounding box center [555, 279] width 83 height 18
click at [537, 312] on div "MP3 audio (.mp3) Best for sharing, small file size" at bounding box center [545, 310] width 98 height 29
click at [579, 337] on span "Download" at bounding box center [574, 342] width 42 height 12
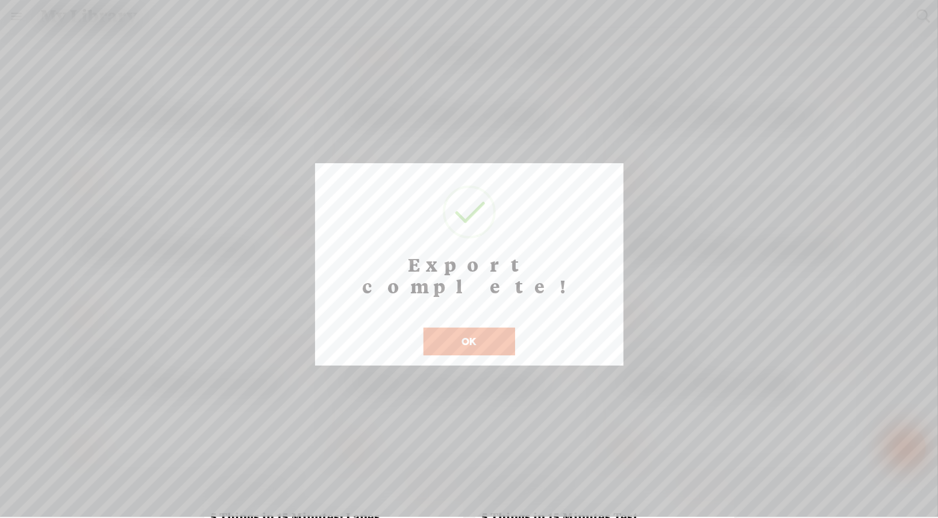
click at [477, 328] on button "OK" at bounding box center [469, 342] width 92 height 28
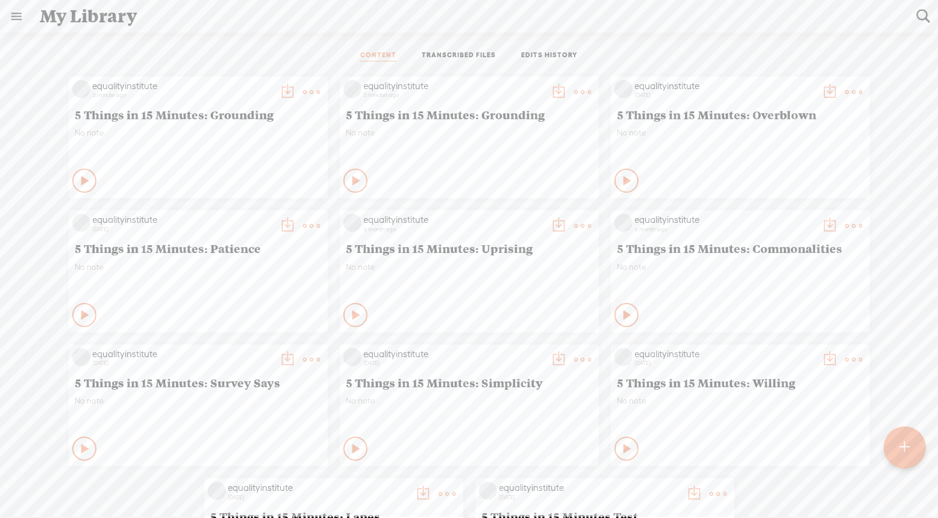
click at [578, 89] on t at bounding box center [583, 92] width 17 height 17
click at [498, 270] on link "Delete" at bounding box center [526, 271] width 120 height 28
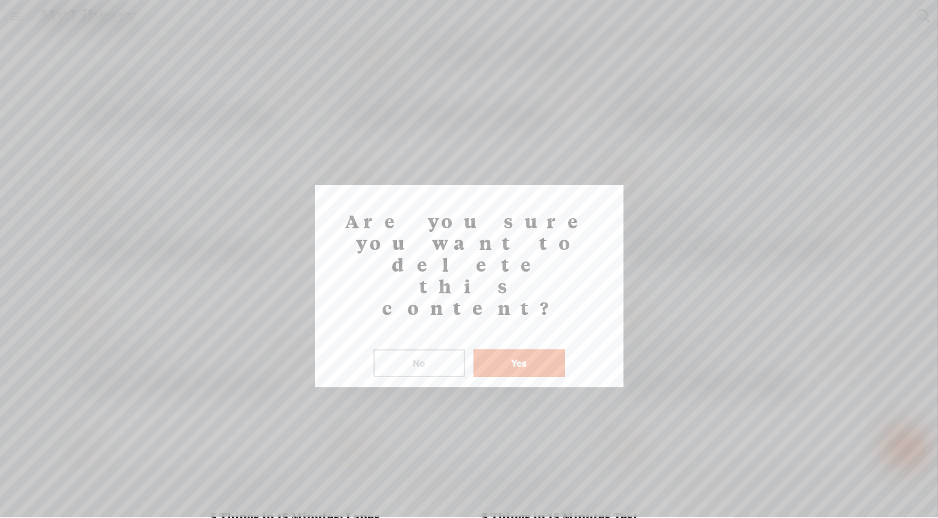
click at [524, 349] on button "Yes" at bounding box center [519, 363] width 92 height 28
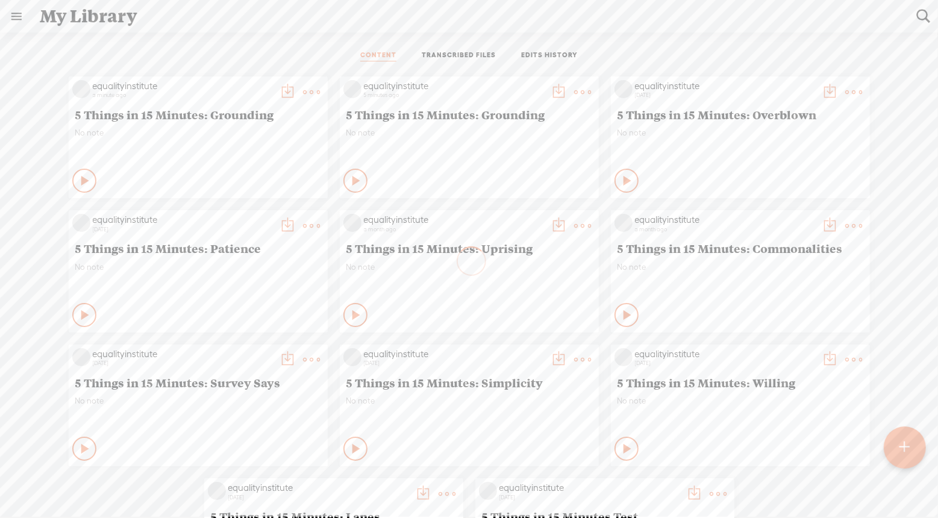
click at [87, 180] on icon at bounding box center [86, 181] width 12 height 12
